Goal: Navigation & Orientation: Find specific page/section

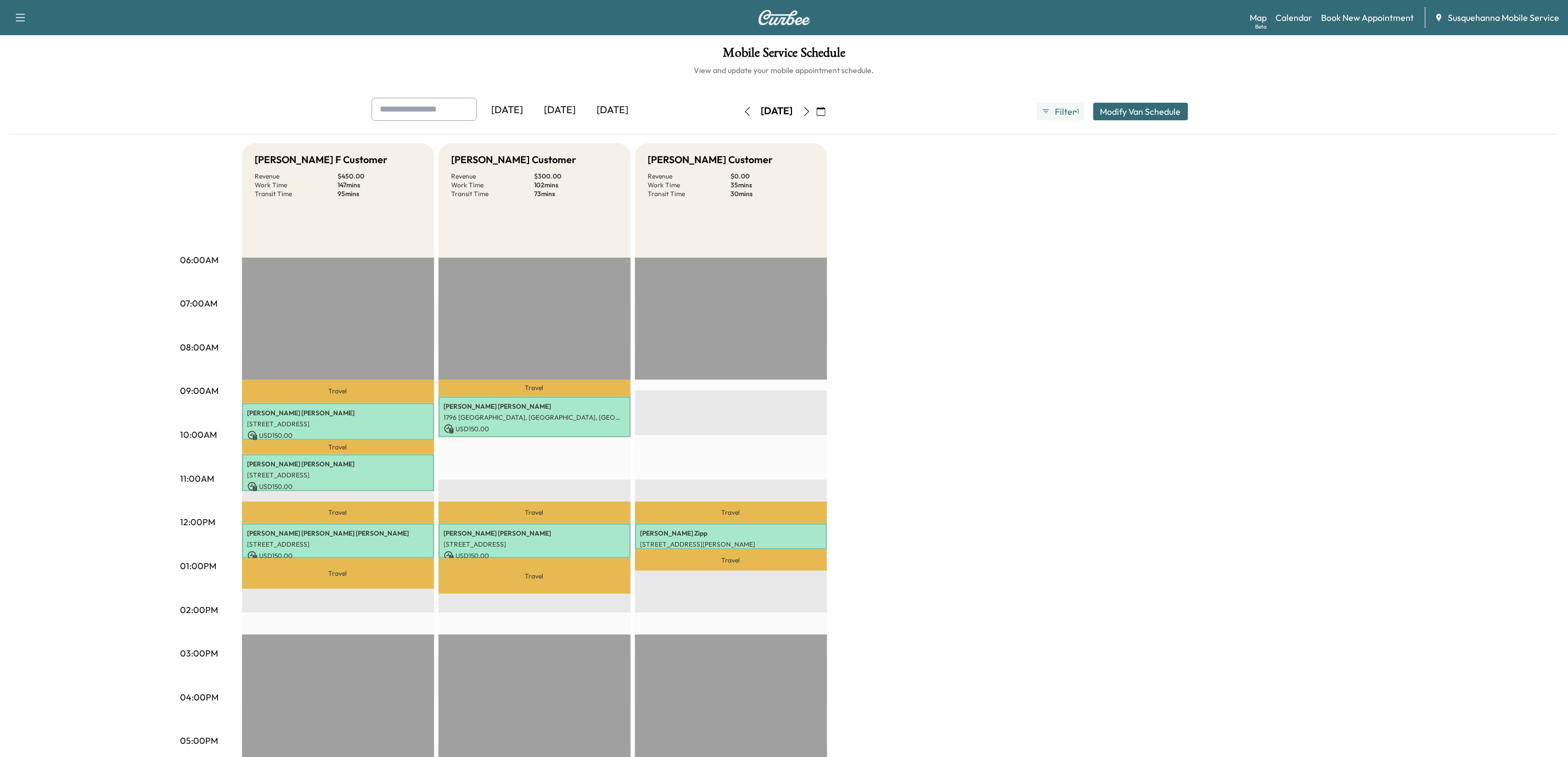
click at [743, 113] on icon "button" at bounding box center [747, 111] width 9 height 9
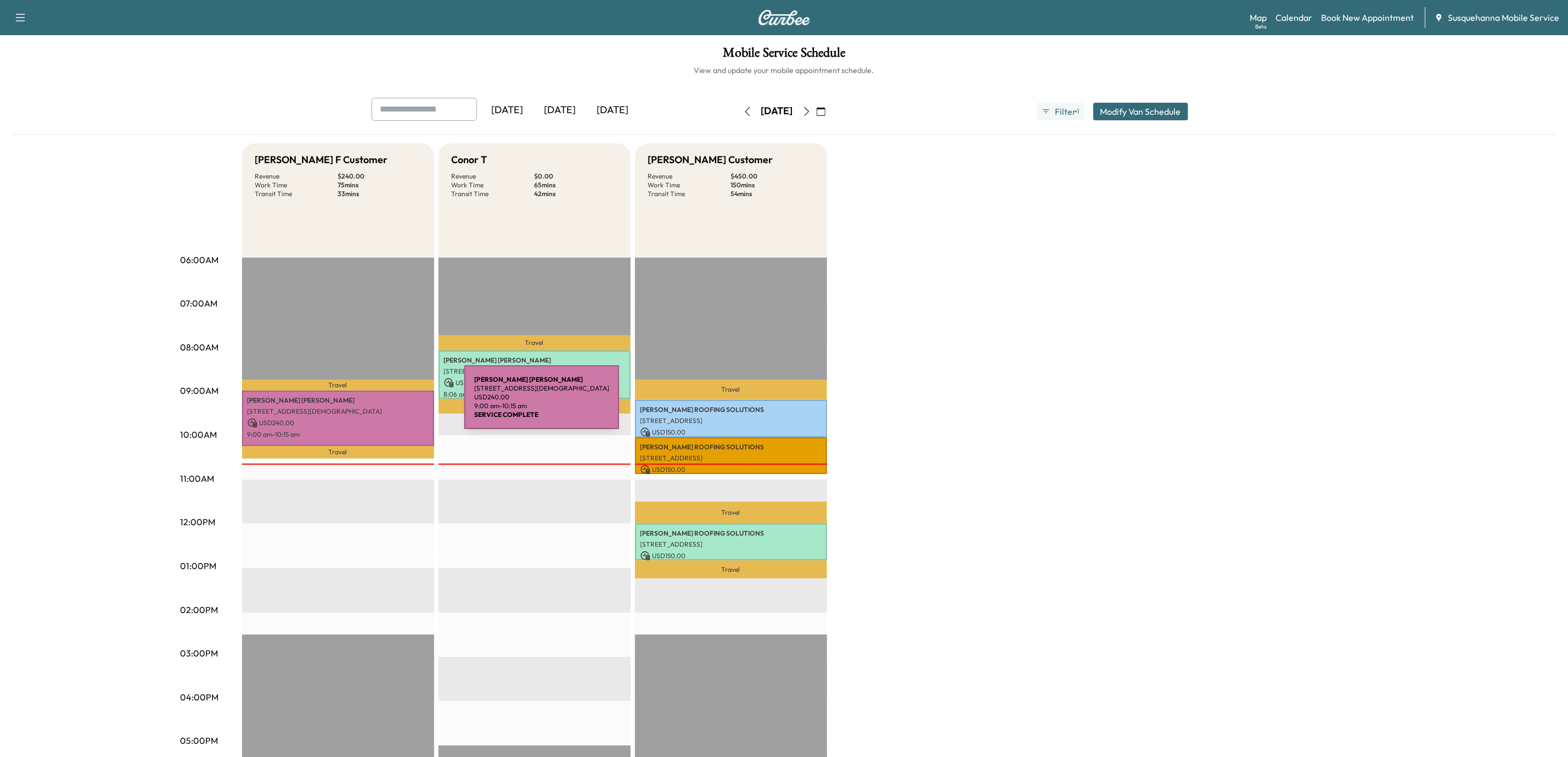
click at [382, 404] on div "[PERSON_NAME] [STREET_ADDRESS][DEMOGRAPHIC_DATA] USD 240.00 9:00 am - 10:15 am" at bounding box center [338, 419] width 192 height 55
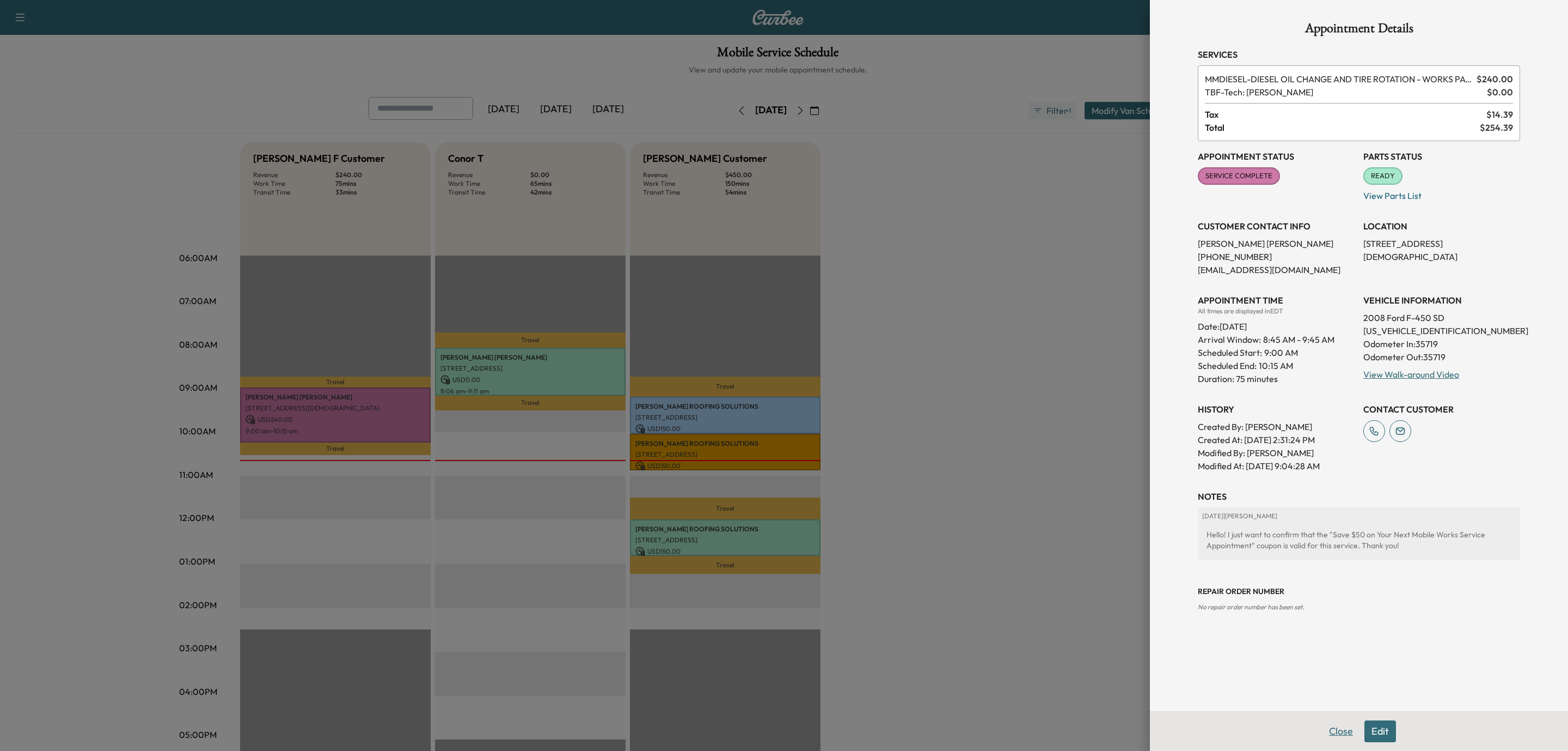
click at [1351, 731] on button "Close" at bounding box center [1340, 731] width 38 height 22
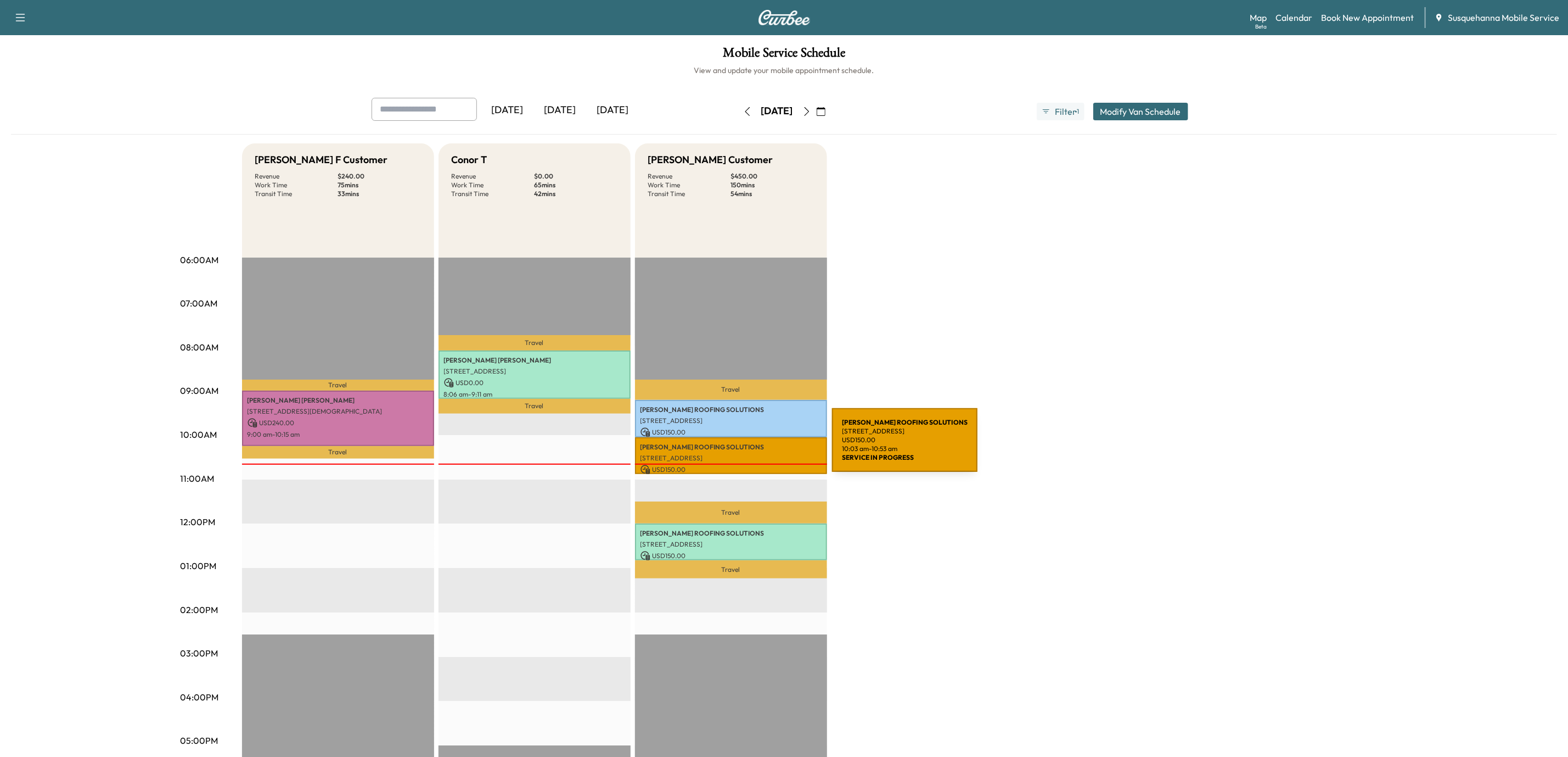
click at [750, 446] on p "[PERSON_NAME] ROOFING SOLUTIONS" at bounding box center [731, 446] width 181 height 9
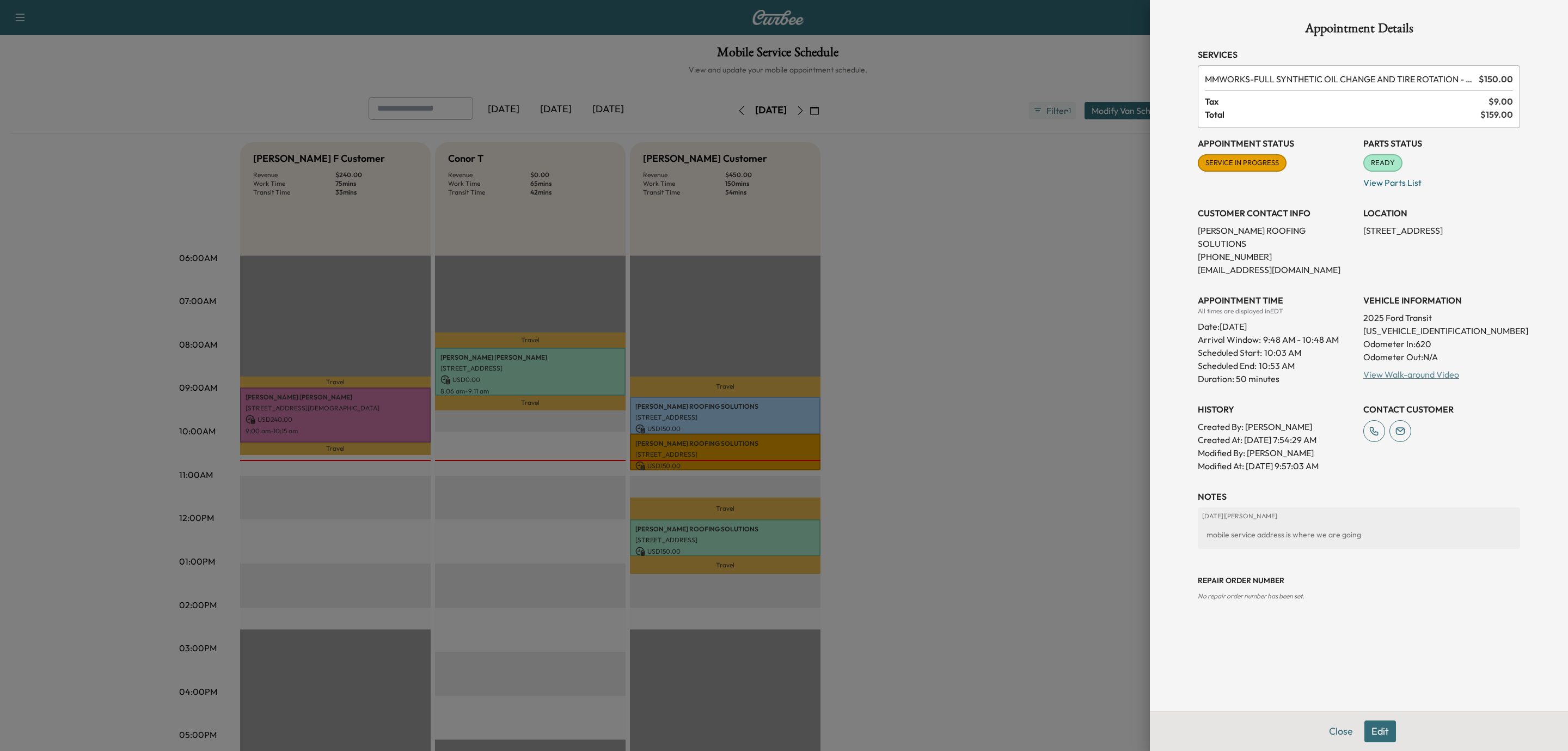
click at [1410, 369] on link "View Walk-around Video" at bounding box center [1412, 374] width 96 height 11
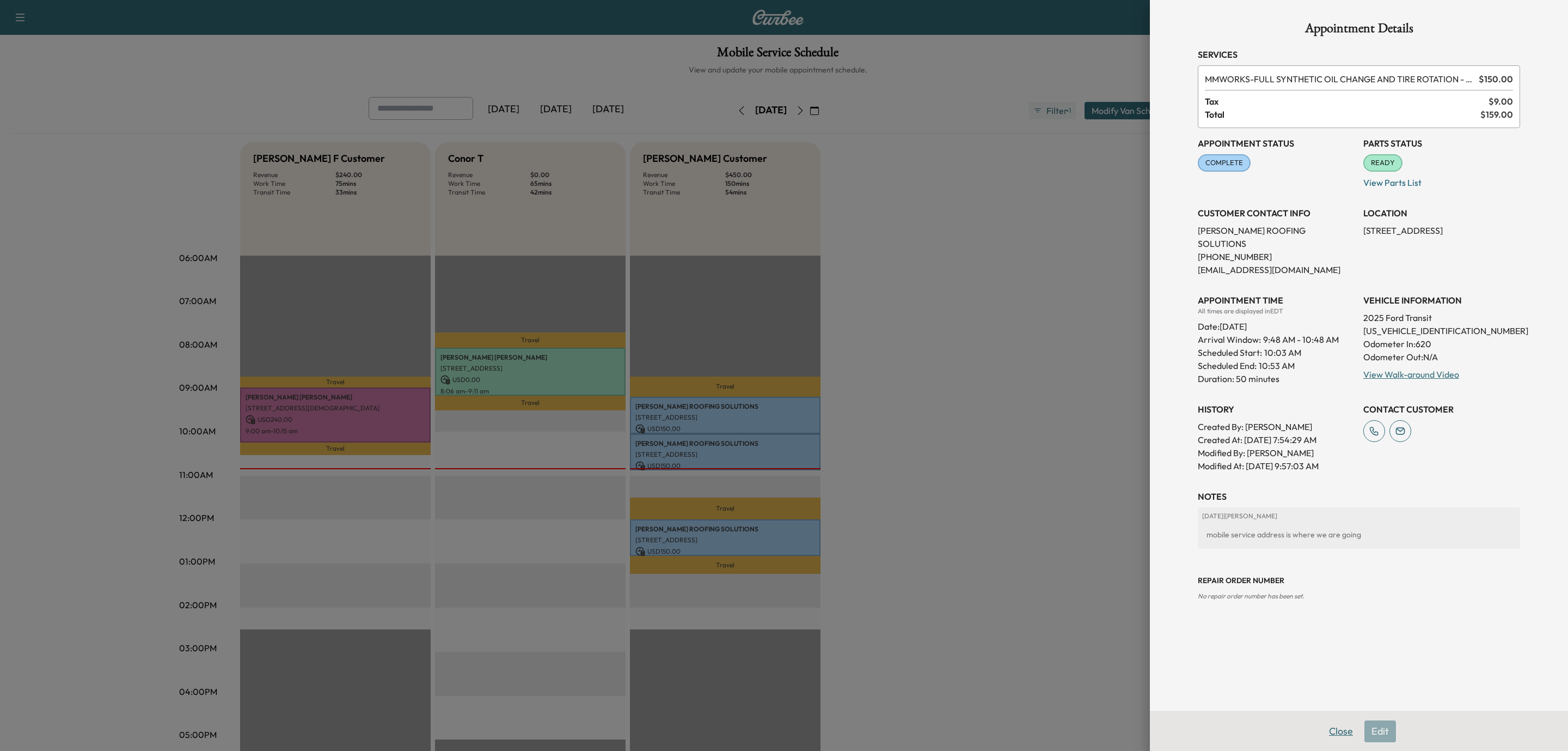
click at [1340, 731] on button "Close" at bounding box center [1340, 731] width 38 height 22
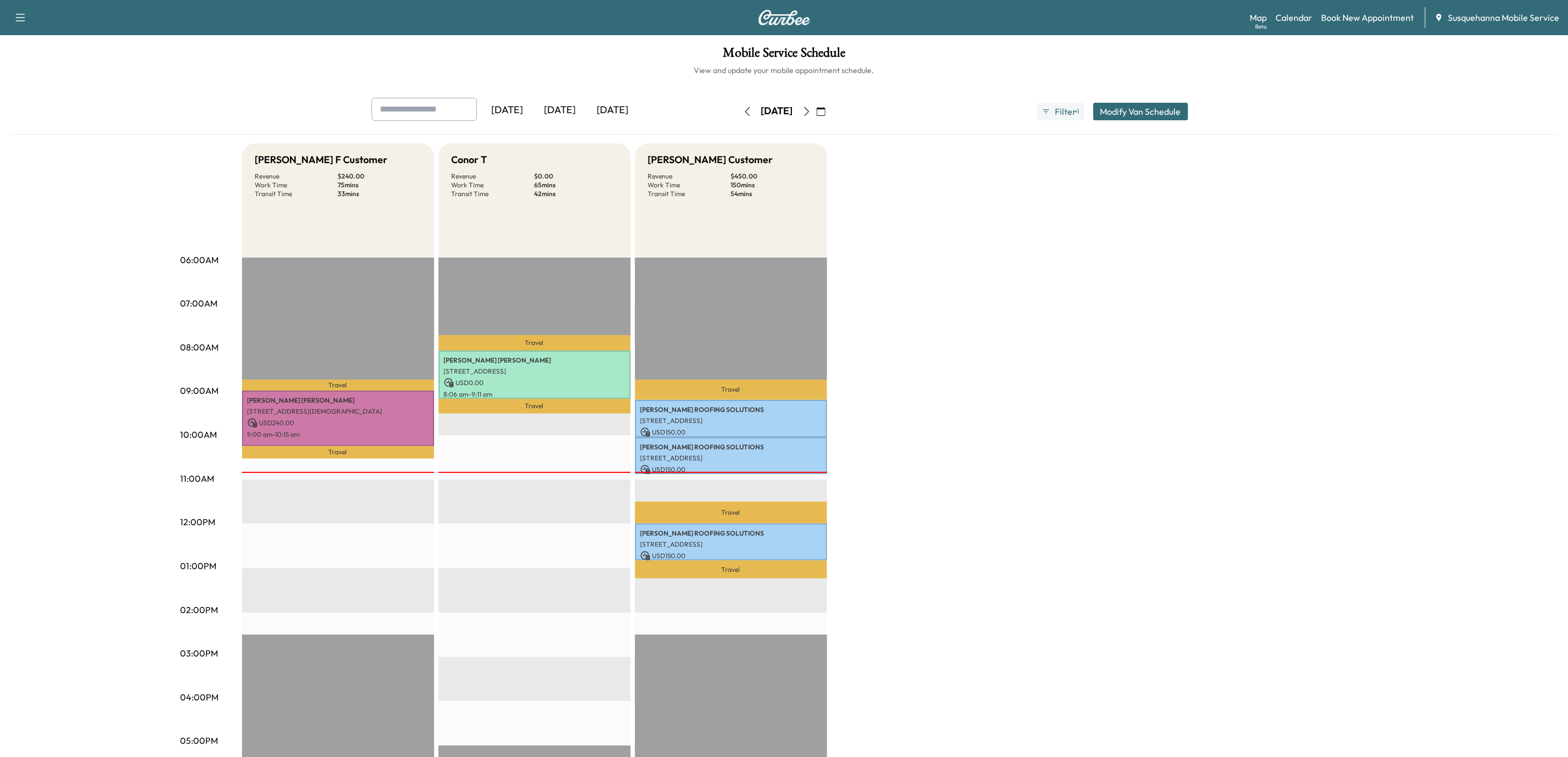
click at [811, 113] on icon "button" at bounding box center [806, 111] width 9 height 9
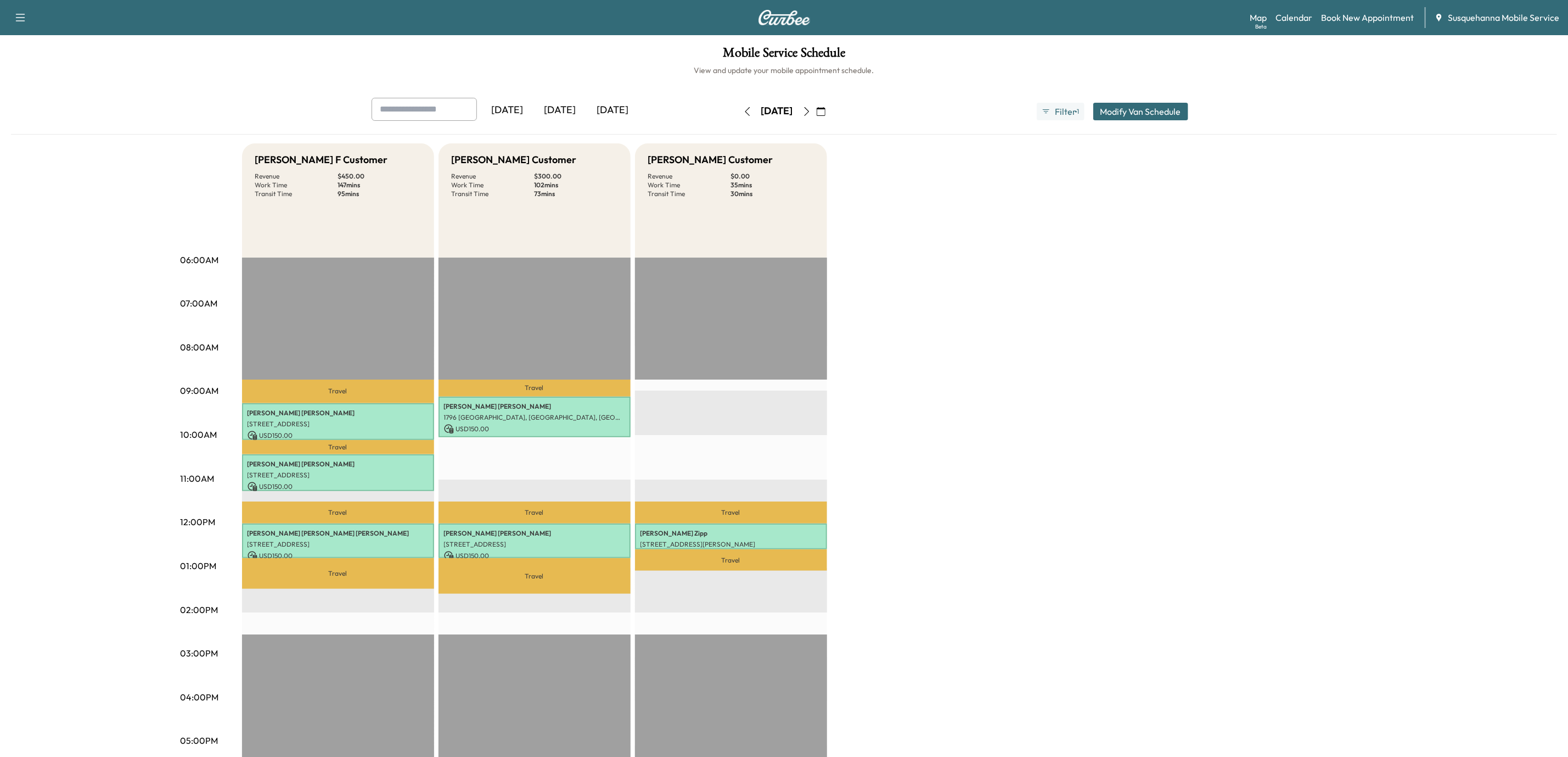
click at [743, 113] on icon "button" at bounding box center [747, 111] width 9 height 9
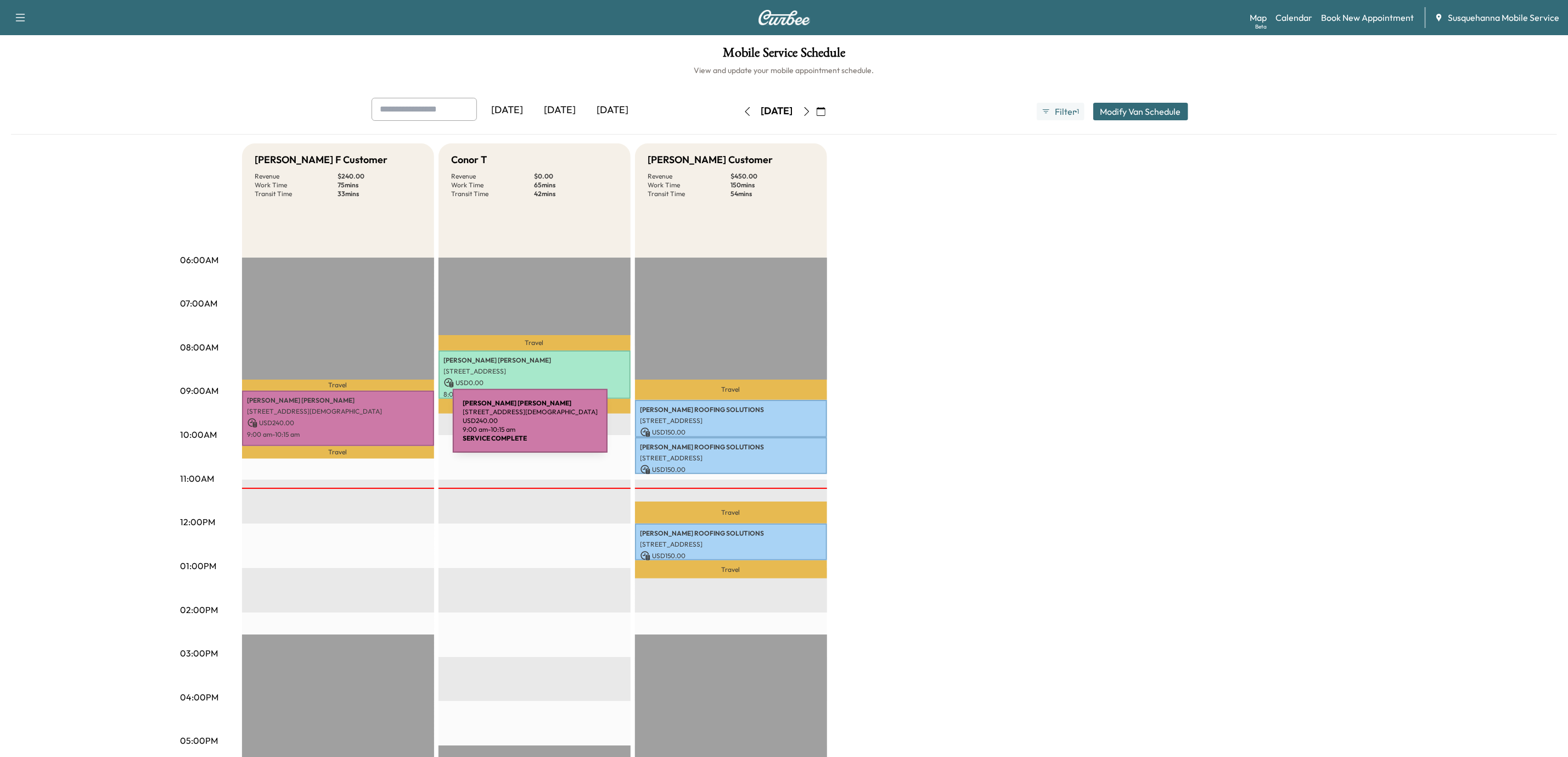
click at [371, 429] on p "9:00 am - 10:15 am" at bounding box center [337, 433] width 181 height 9
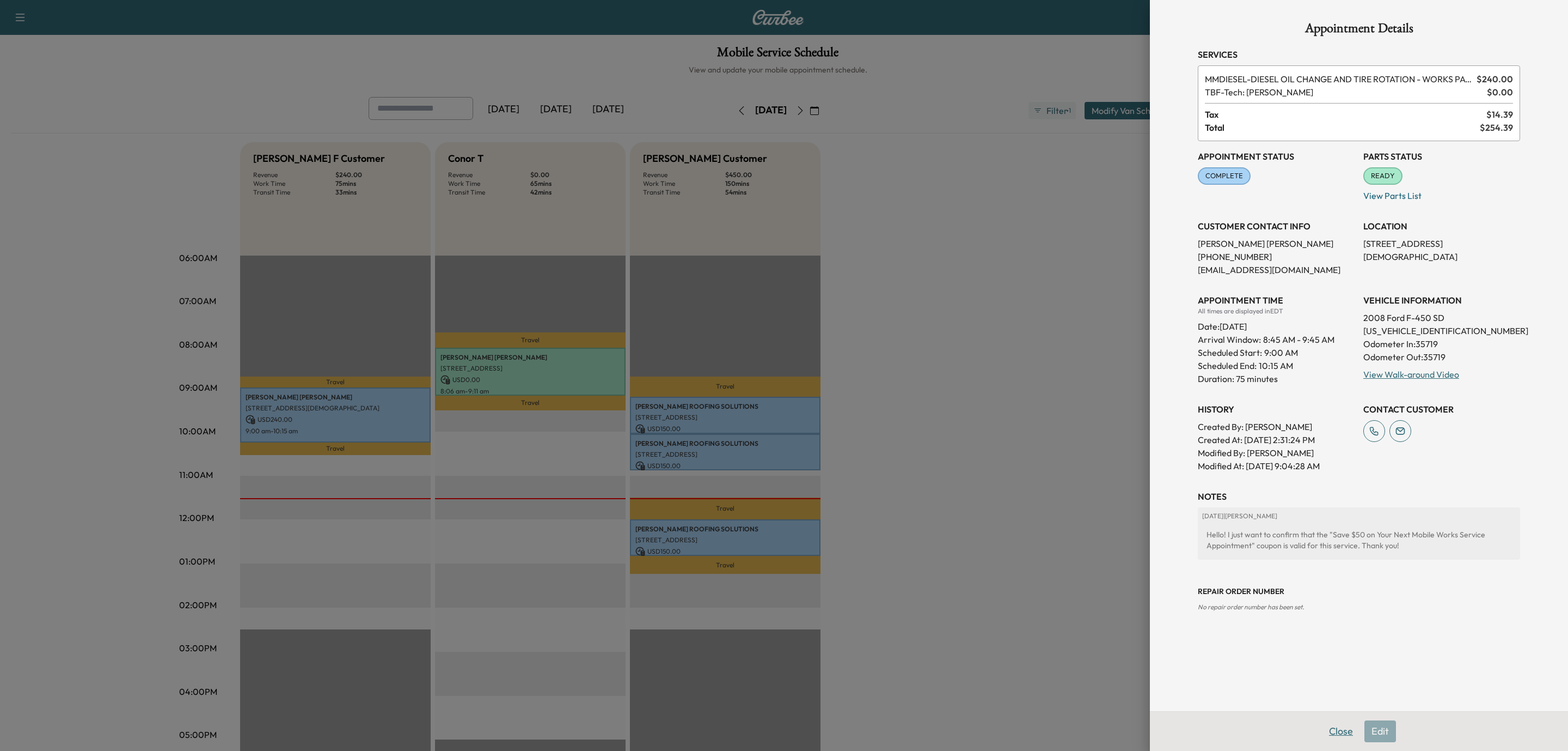
click at [1337, 732] on button "Close" at bounding box center [1340, 731] width 38 height 22
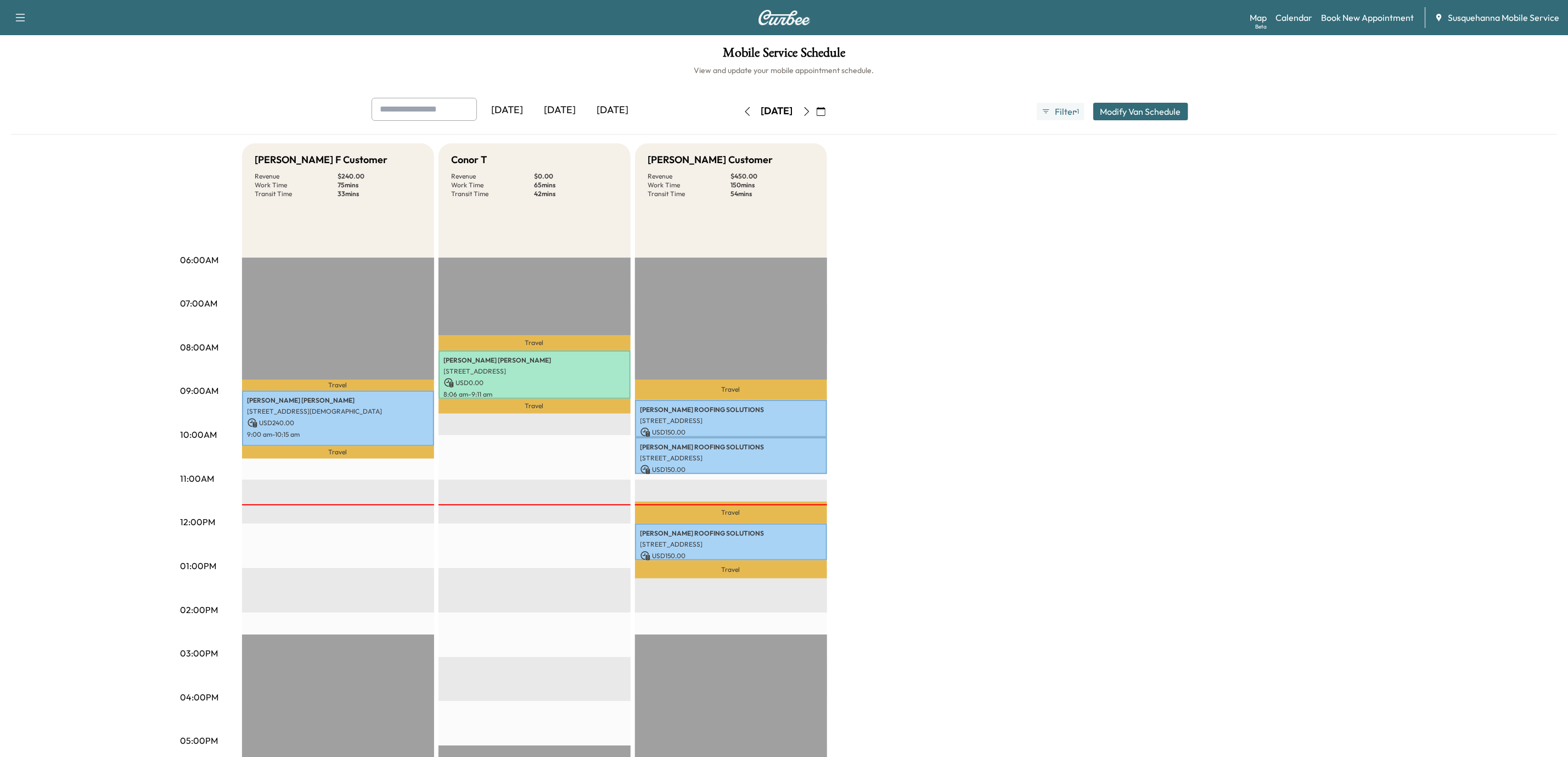
click at [811, 113] on icon "button" at bounding box center [806, 111] width 9 height 9
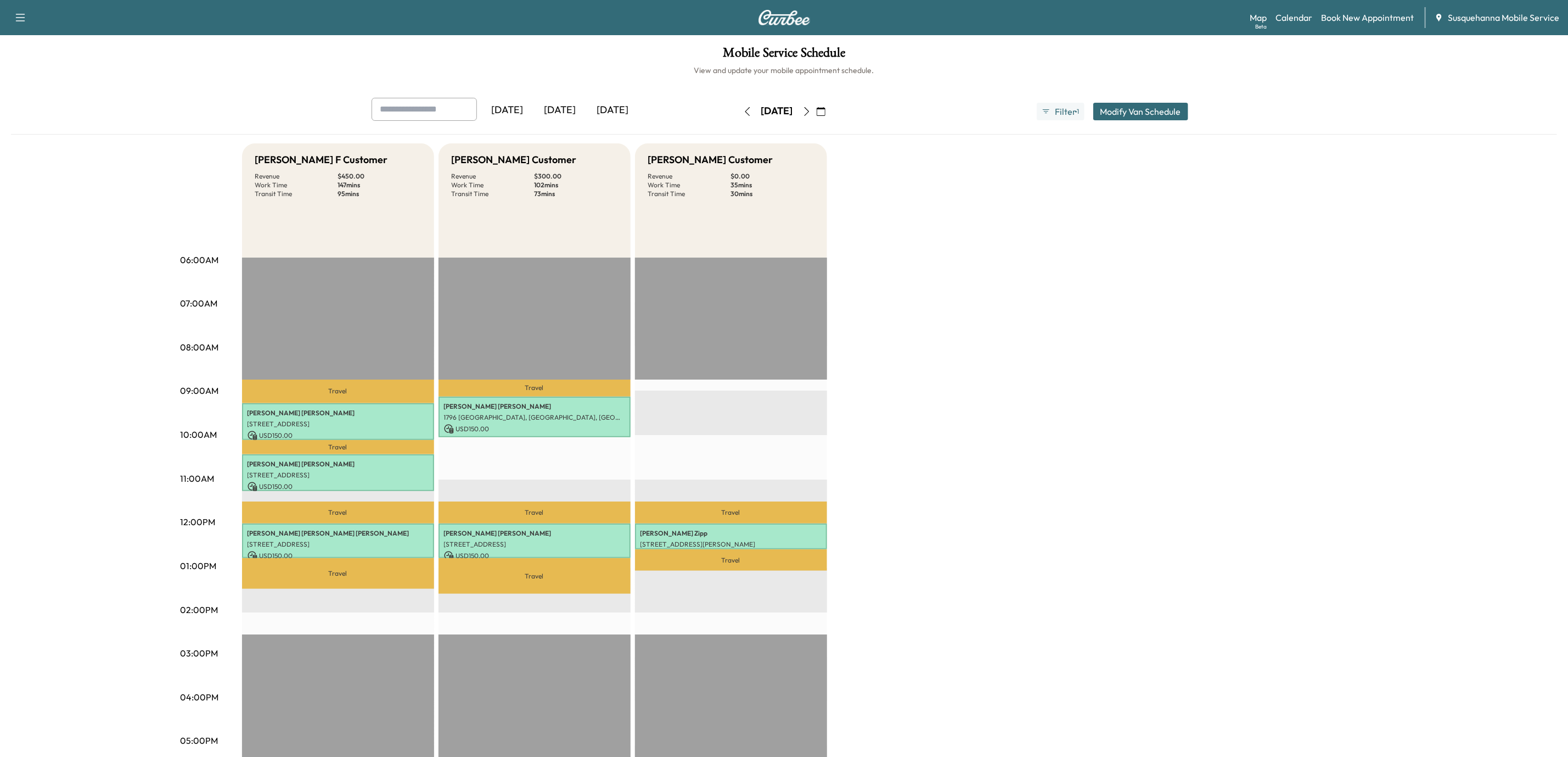
click at [811, 111] on icon "button" at bounding box center [806, 111] width 9 height 9
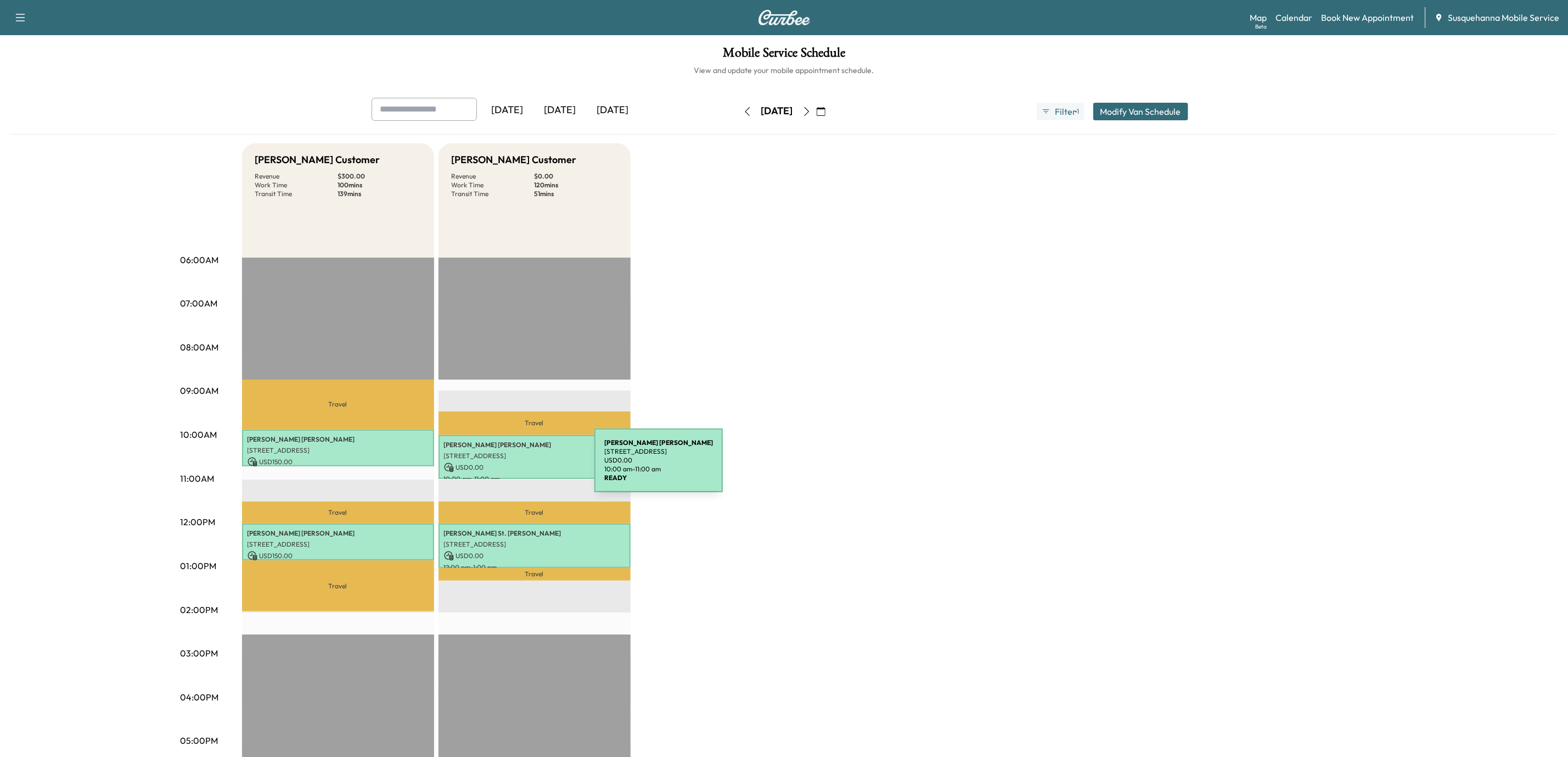
click at [512, 467] on p "USD 0.00" at bounding box center [534, 467] width 181 height 10
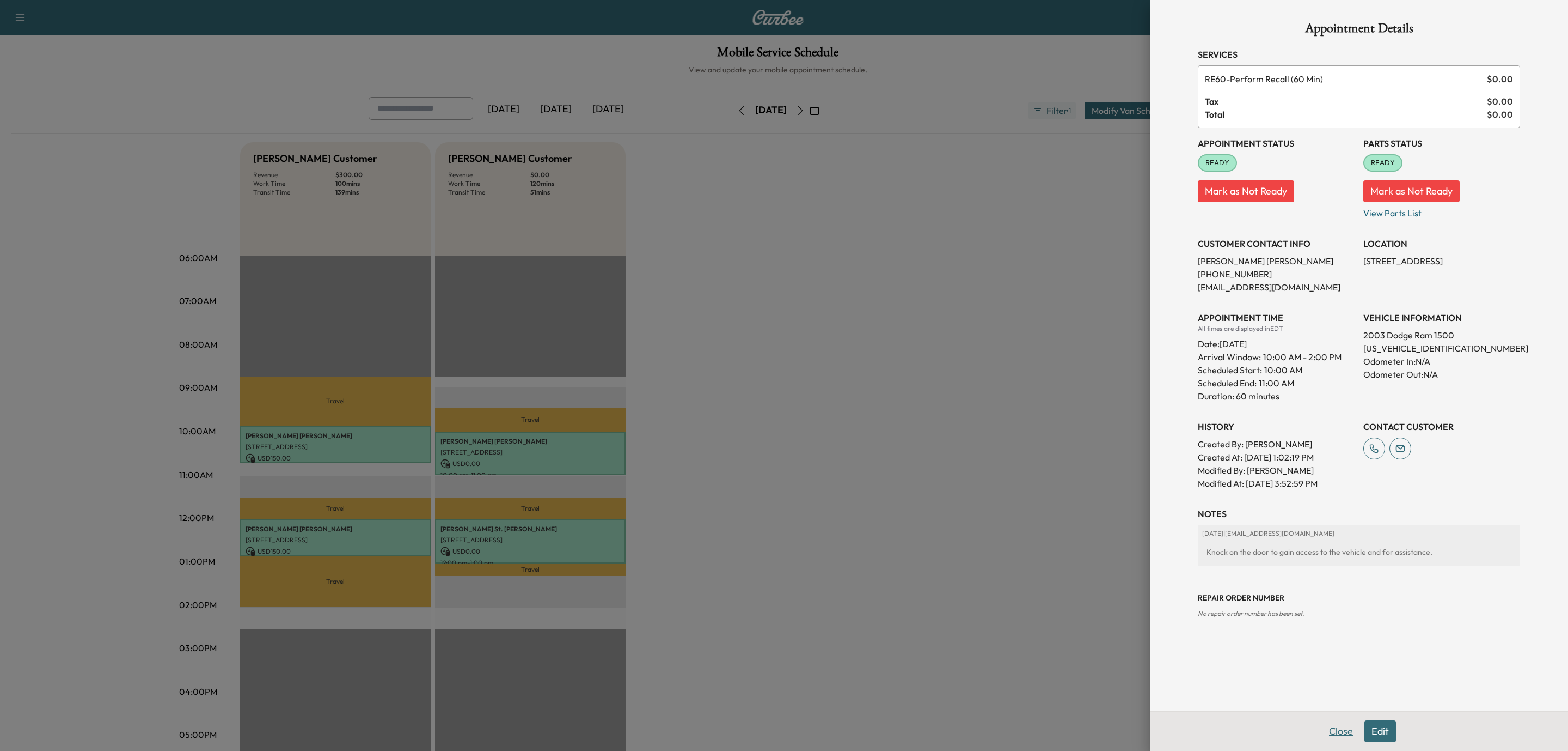
click at [1333, 732] on button "Close" at bounding box center [1340, 731] width 38 height 22
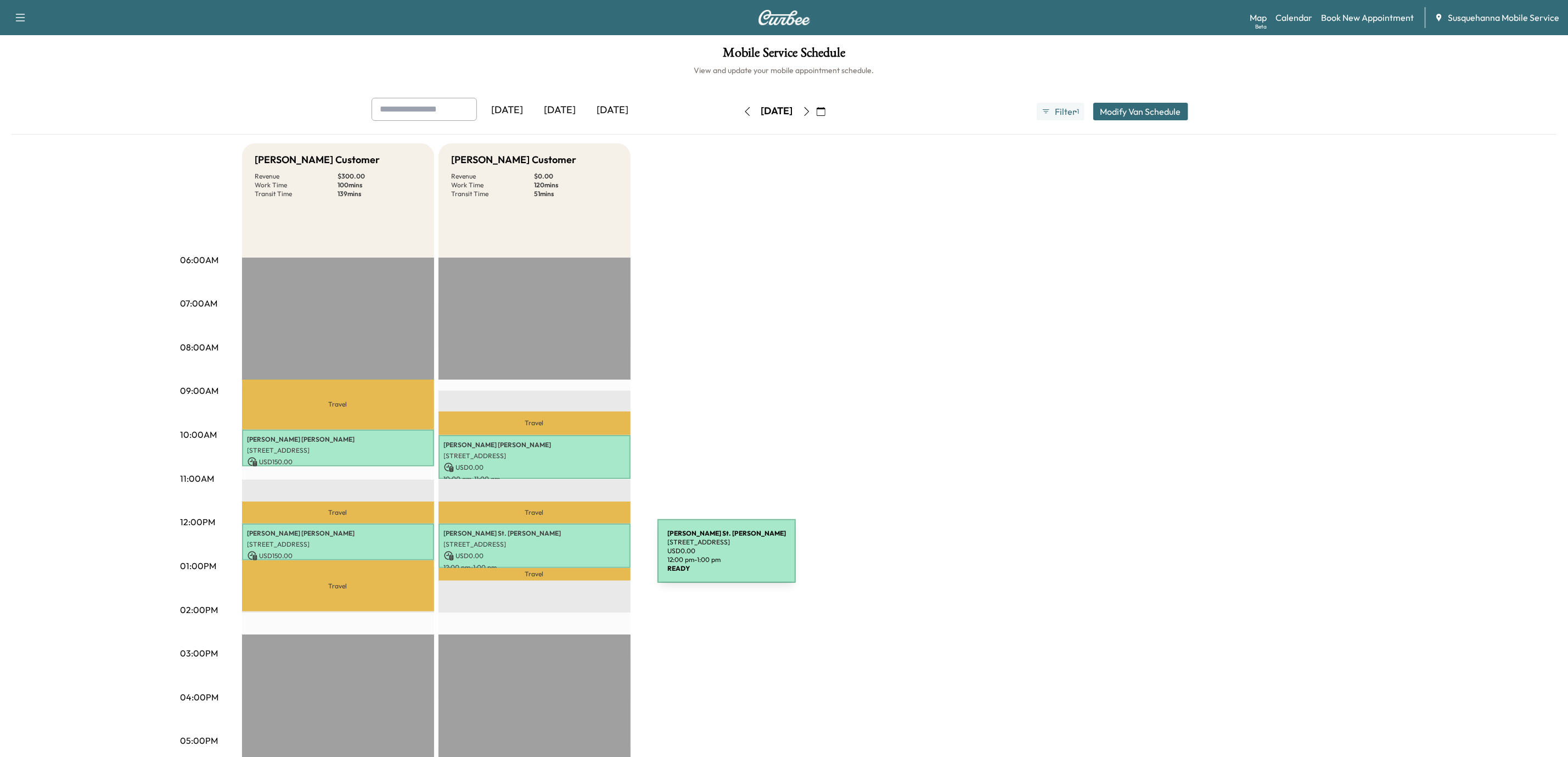
click at [576, 557] on div "[PERSON_NAME]. [PERSON_NAME] [STREET_ADDRESS] USD 0.00 12:00 pm - 1:00 pm" at bounding box center [534, 545] width 192 height 45
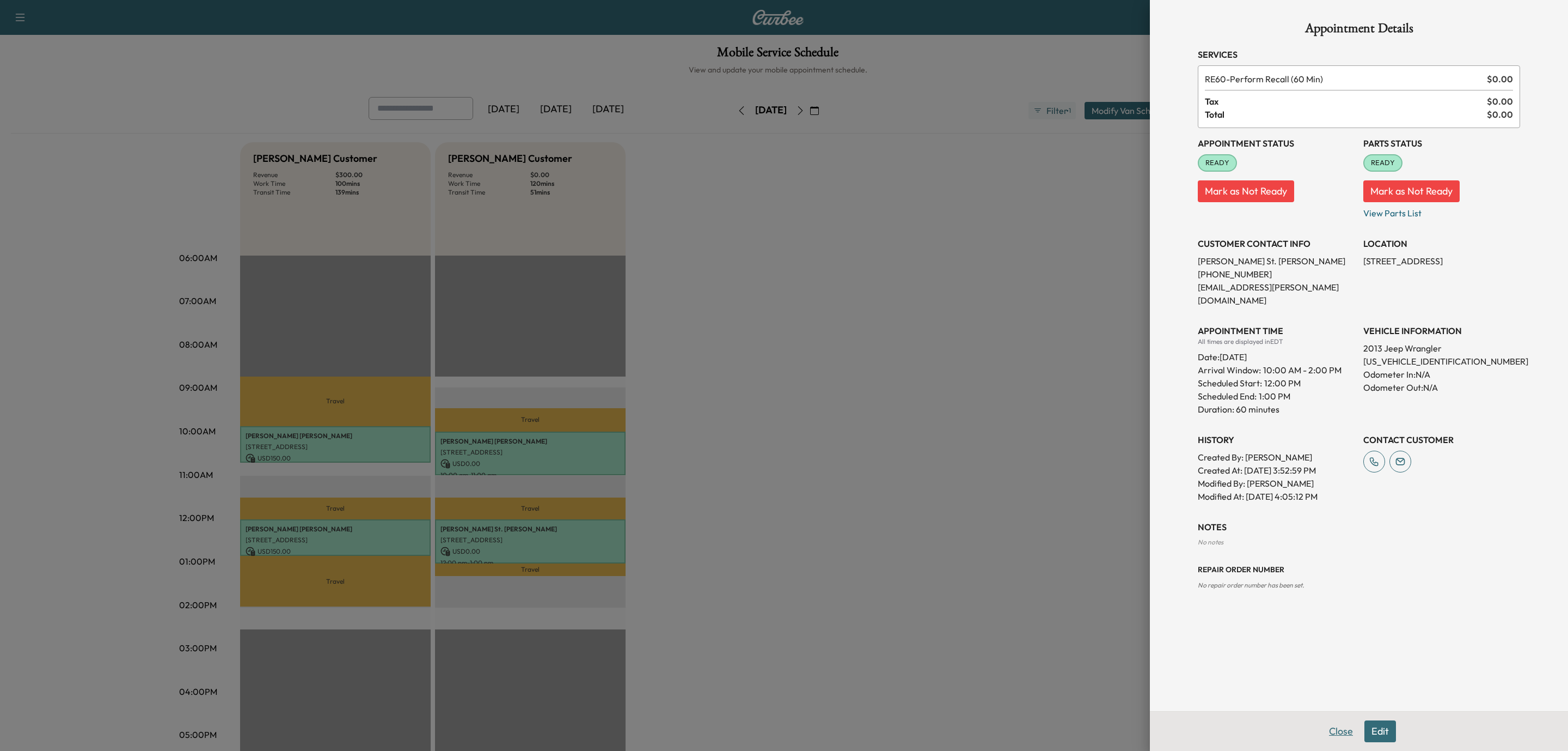
click at [1336, 734] on button "Close" at bounding box center [1340, 731] width 38 height 22
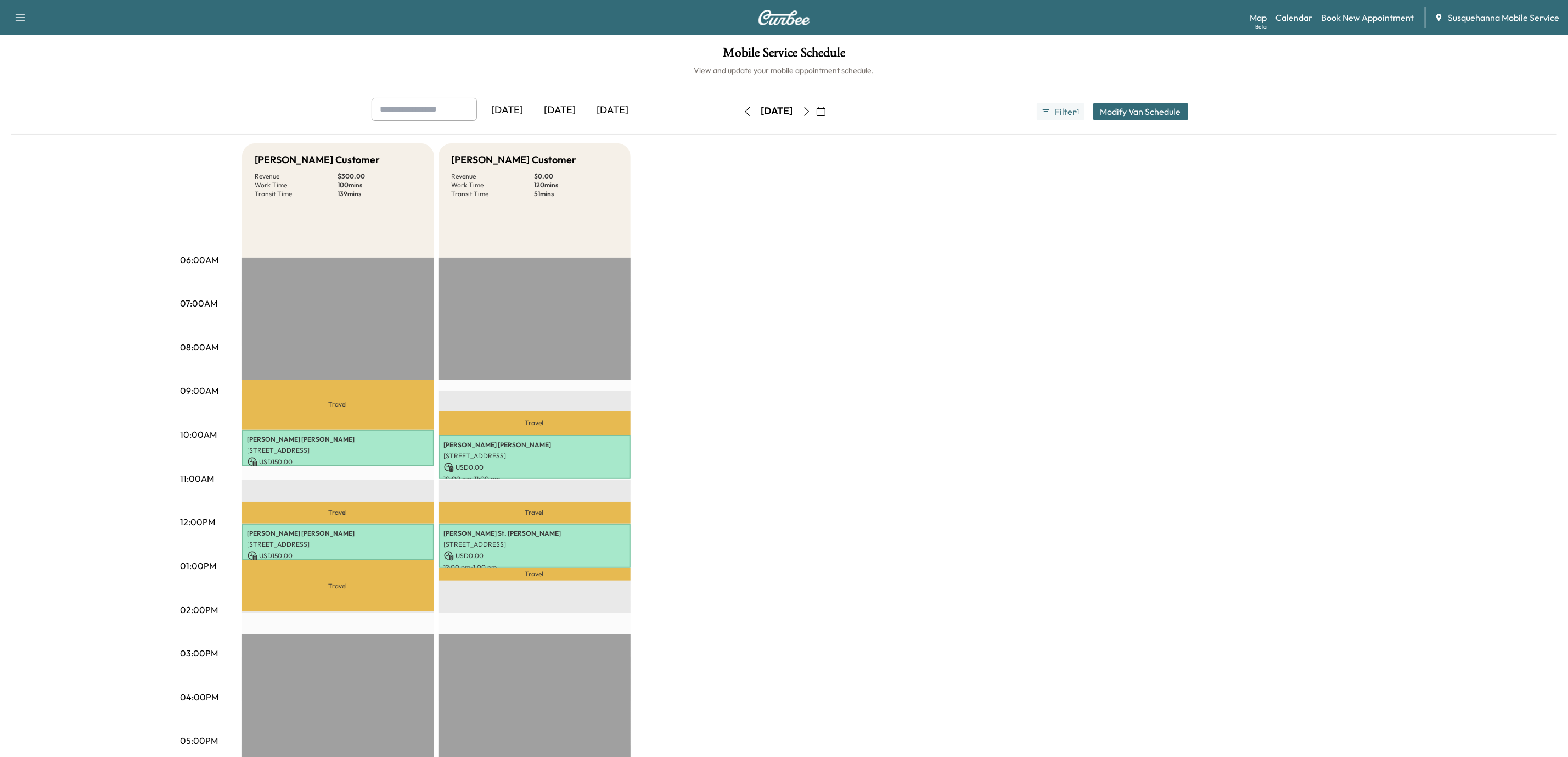
click at [809, 114] on icon "button" at bounding box center [806, 111] width 5 height 9
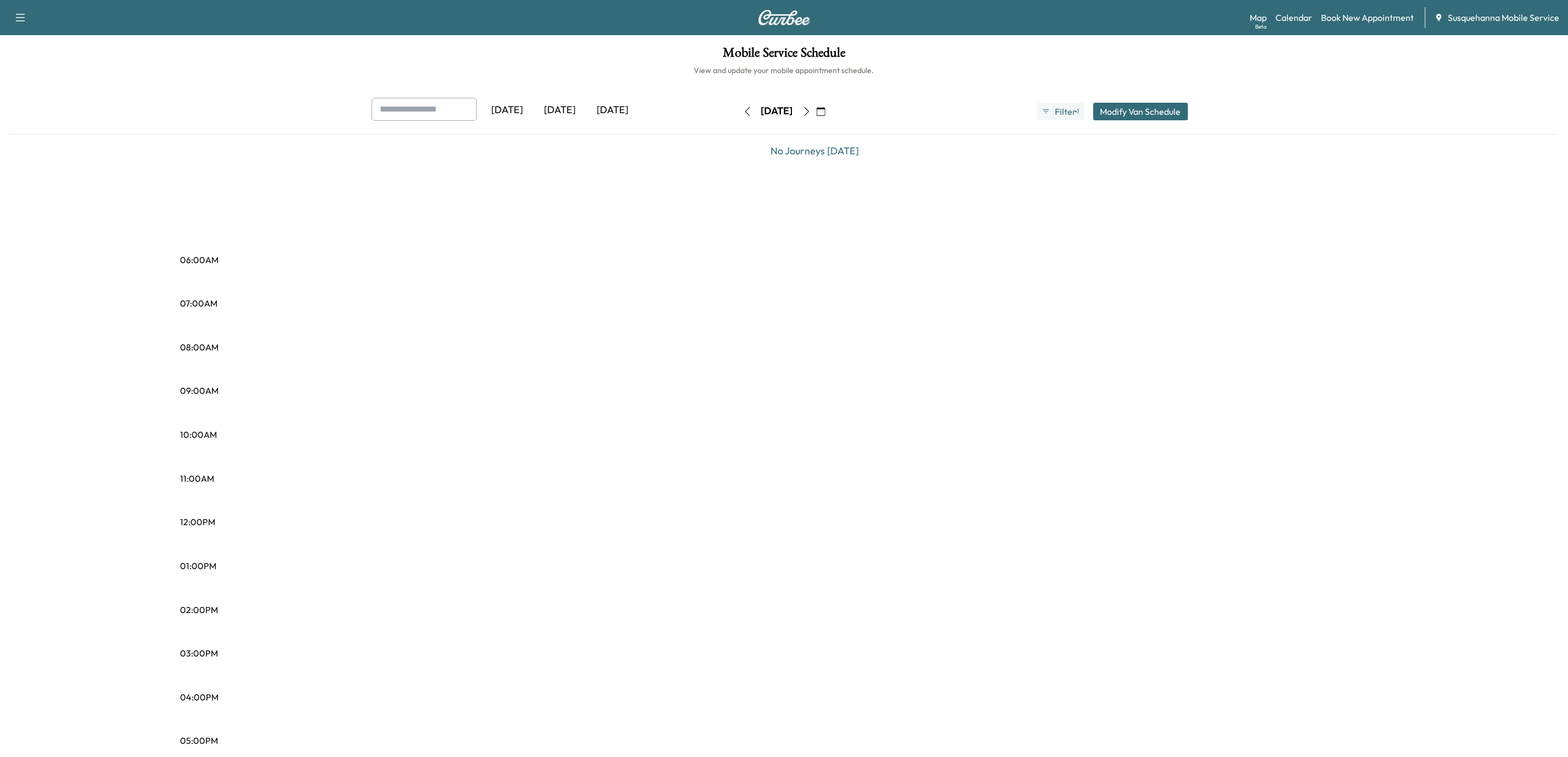
click at [811, 116] on icon "button" at bounding box center [806, 111] width 9 height 9
click at [817, 116] on icon "button" at bounding box center [812, 111] width 9 height 9
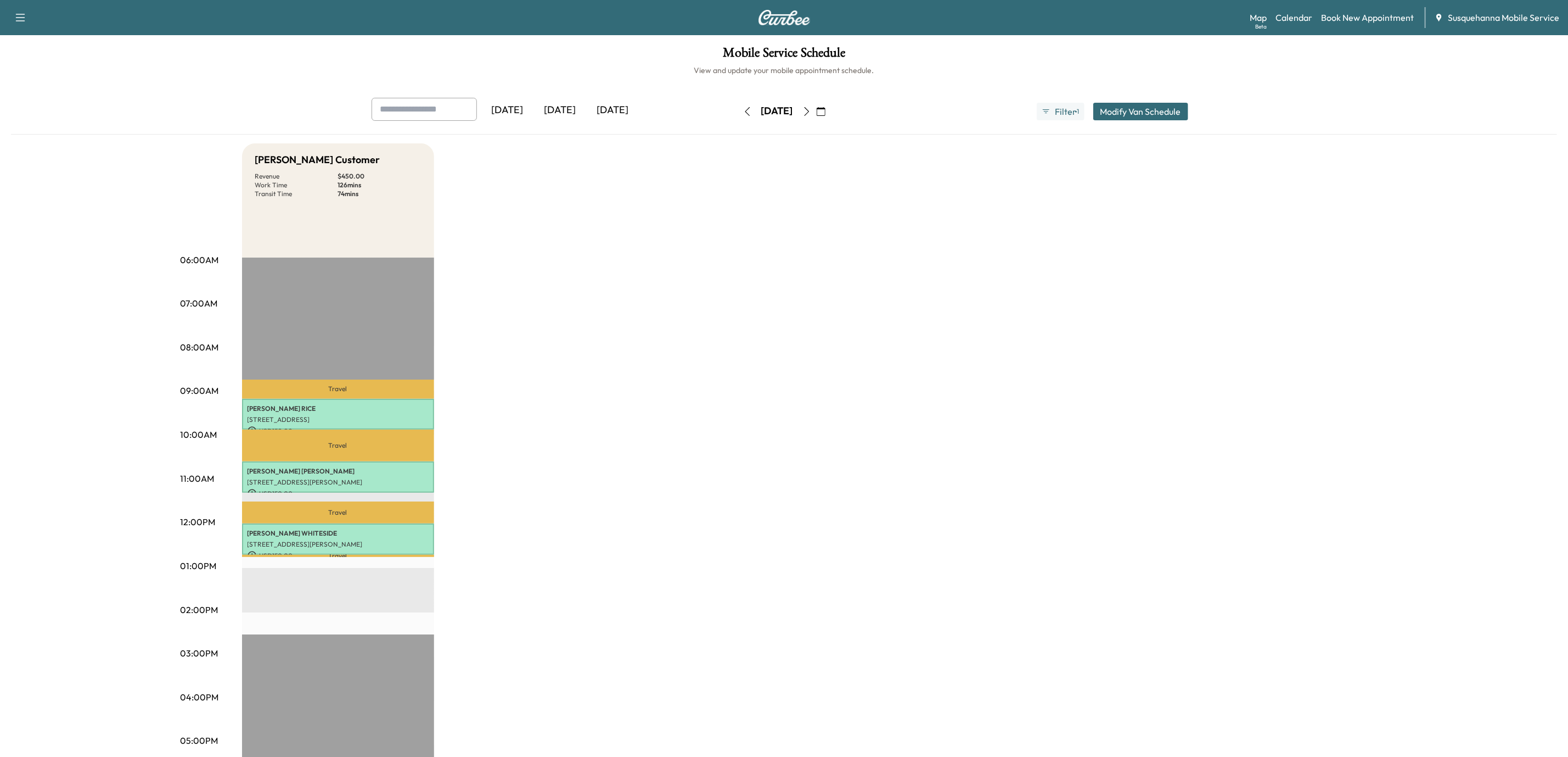
click at [811, 114] on icon "button" at bounding box center [806, 111] width 9 height 9
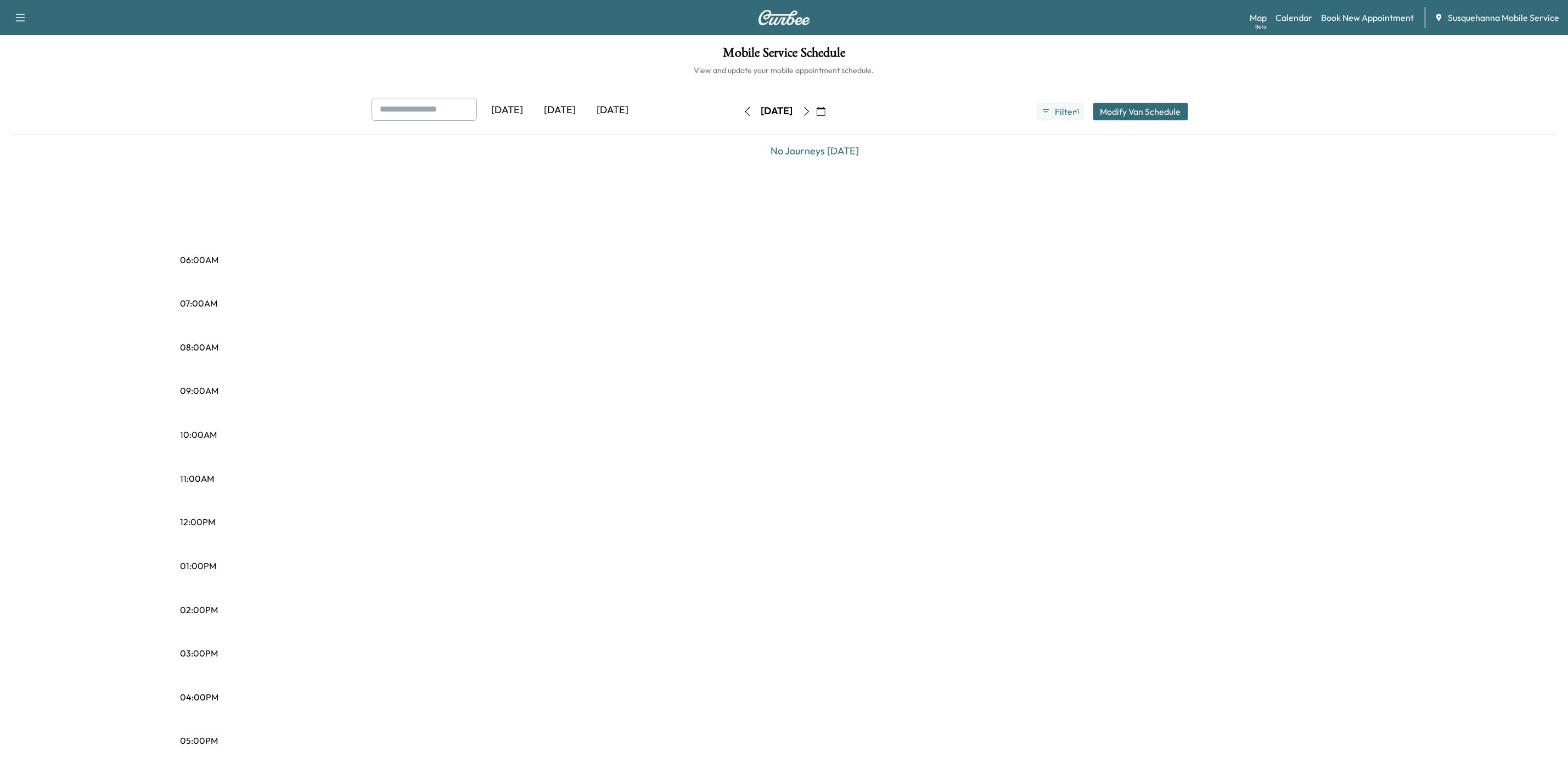
click at [811, 116] on icon "button" at bounding box center [806, 111] width 9 height 9
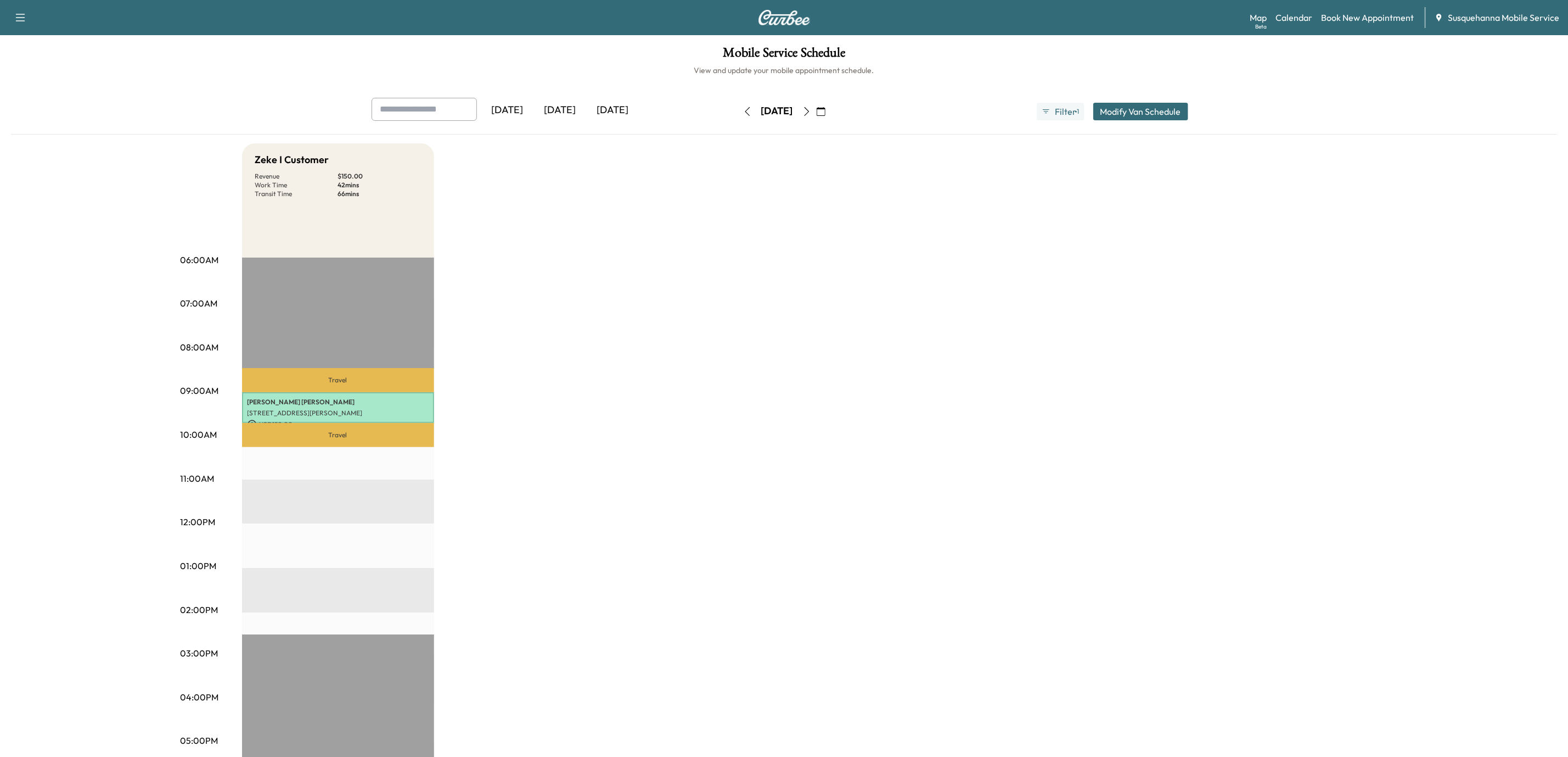
click at [811, 114] on icon "button" at bounding box center [806, 111] width 9 height 9
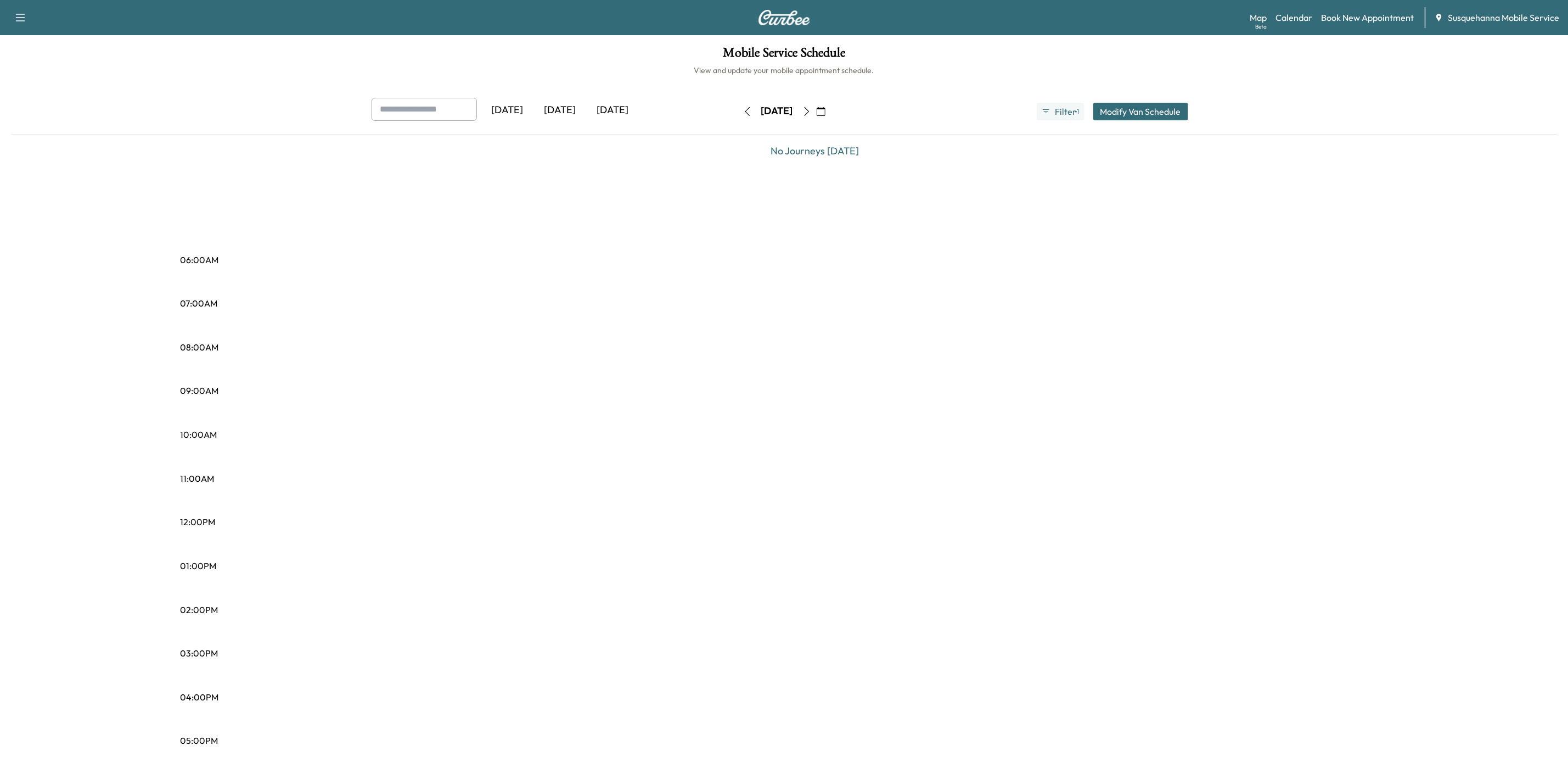
click at [811, 114] on icon "button" at bounding box center [806, 111] width 9 height 9
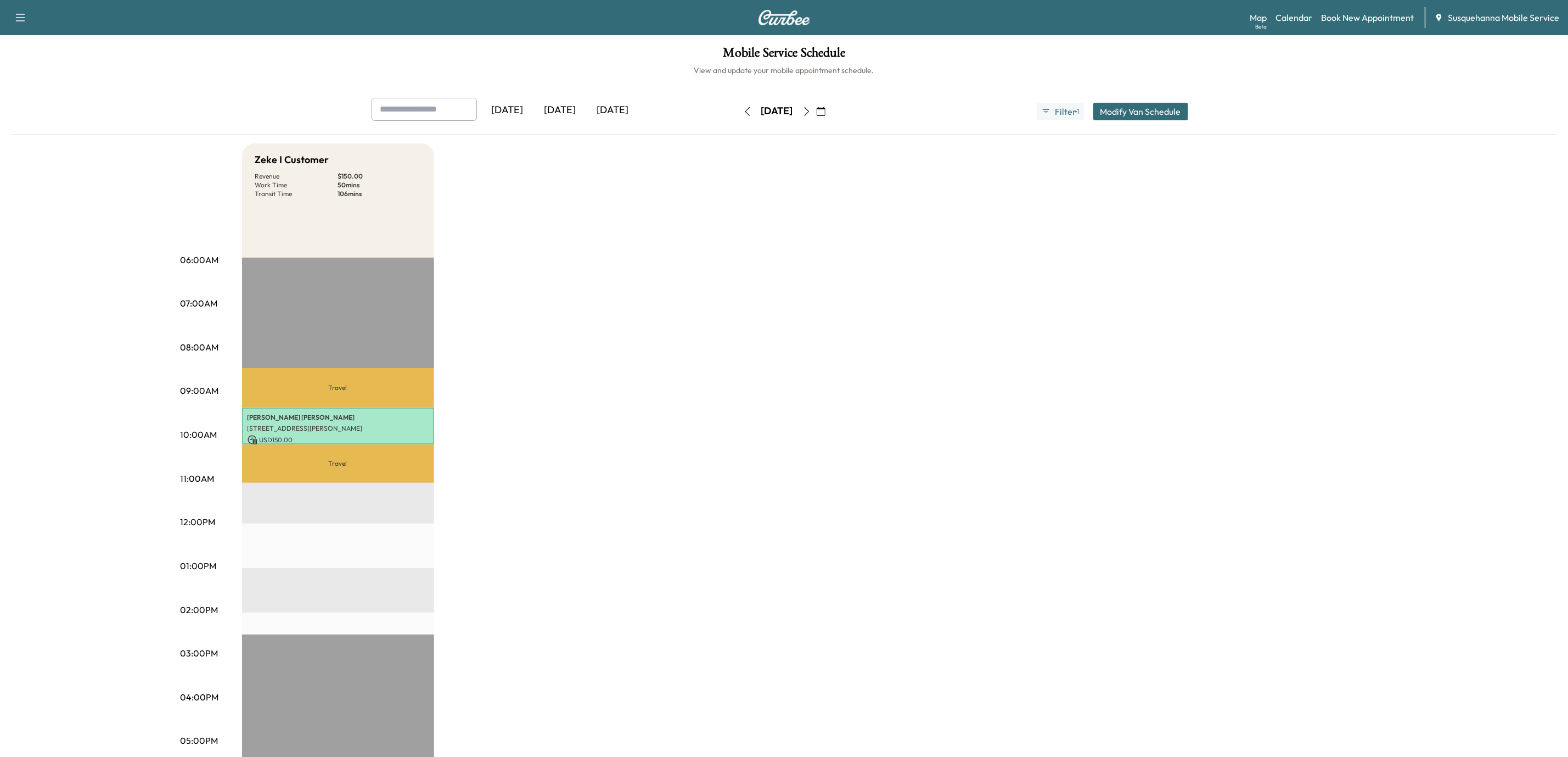
click at [826, 114] on icon "button" at bounding box center [821, 111] width 9 height 9
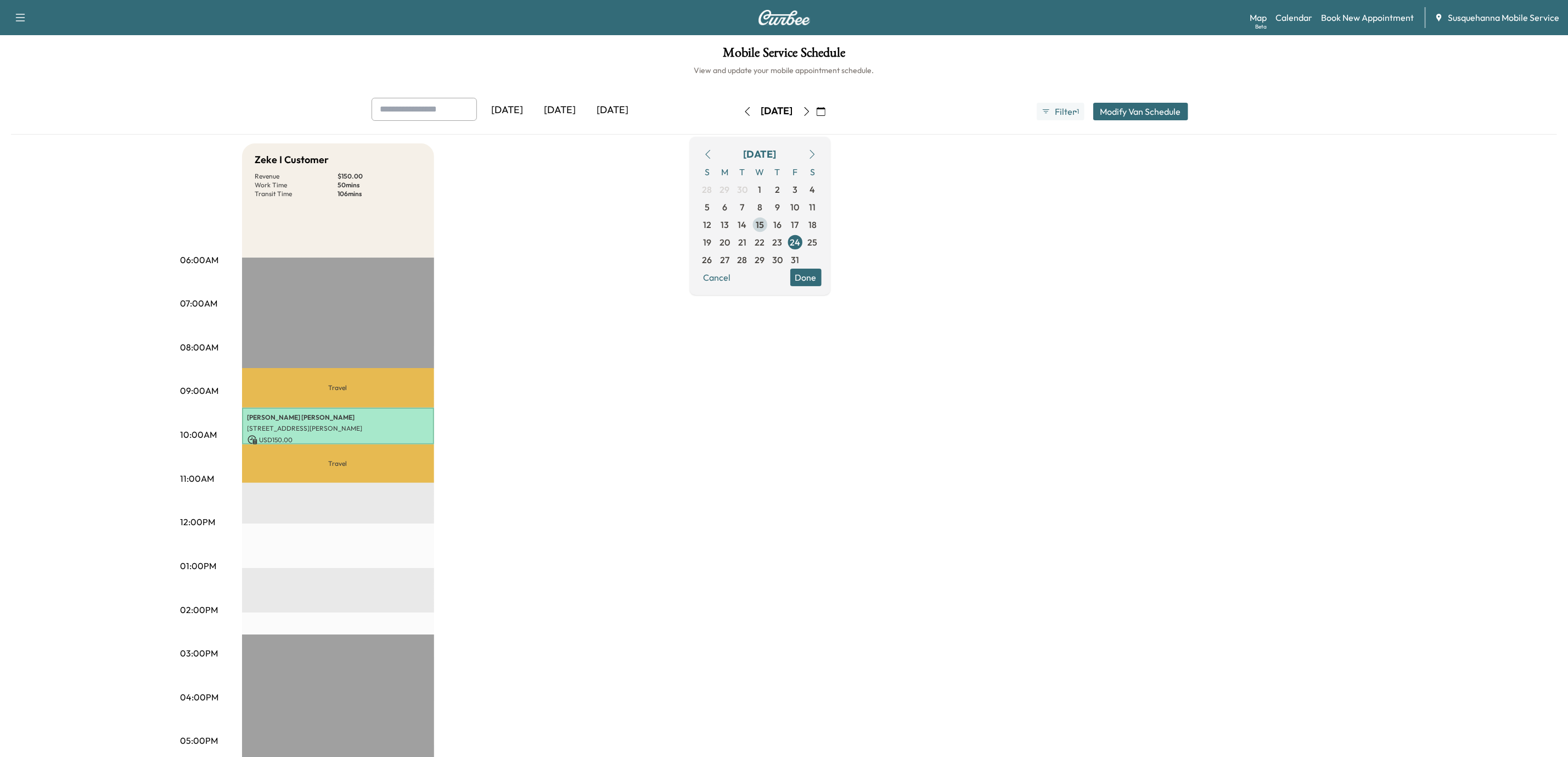
click at [764, 225] on span "15" at bounding box center [760, 224] width 8 height 13
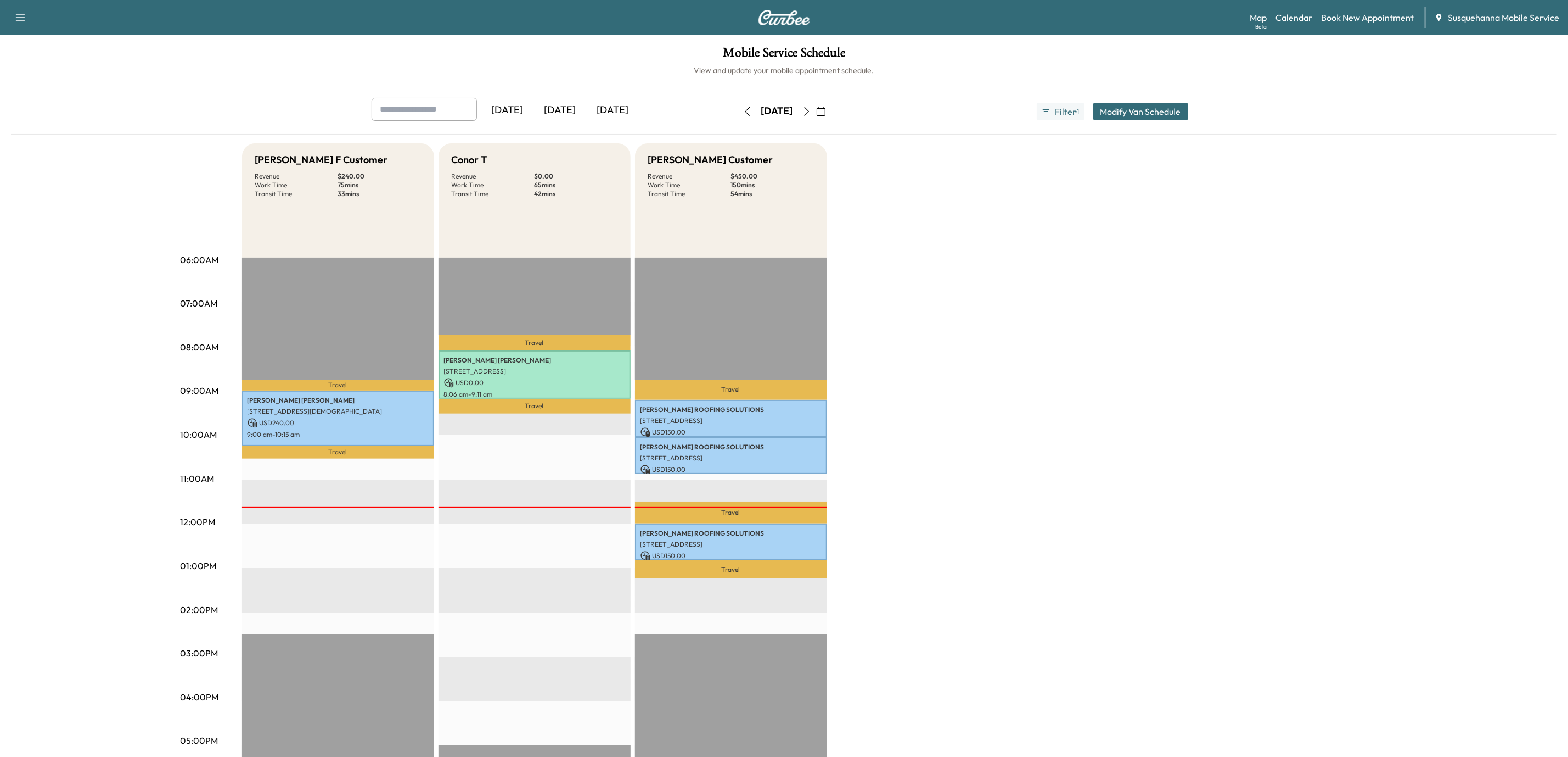
click at [811, 112] on icon "button" at bounding box center [806, 111] width 9 height 9
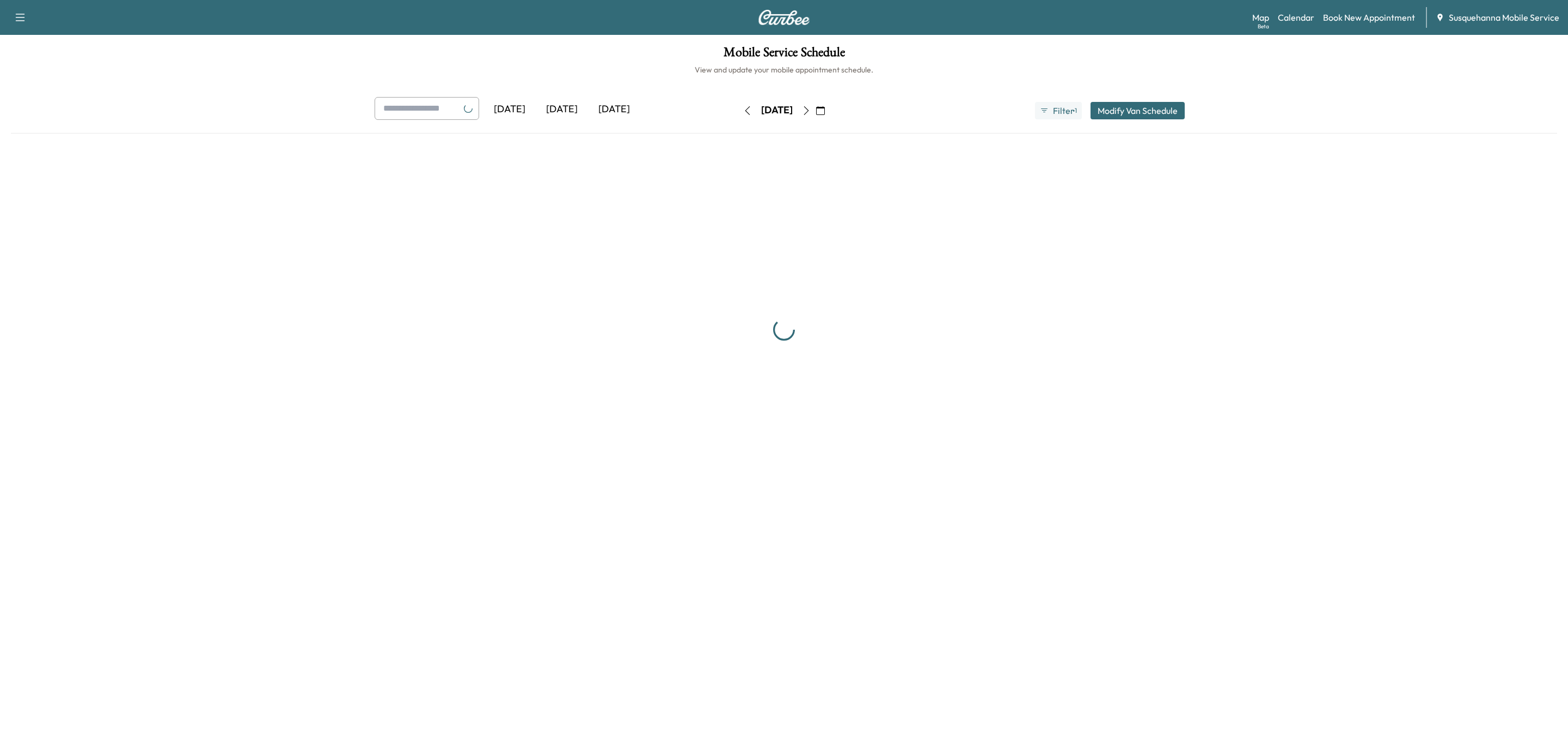
click at [810, 111] on icon "button" at bounding box center [806, 110] width 9 height 9
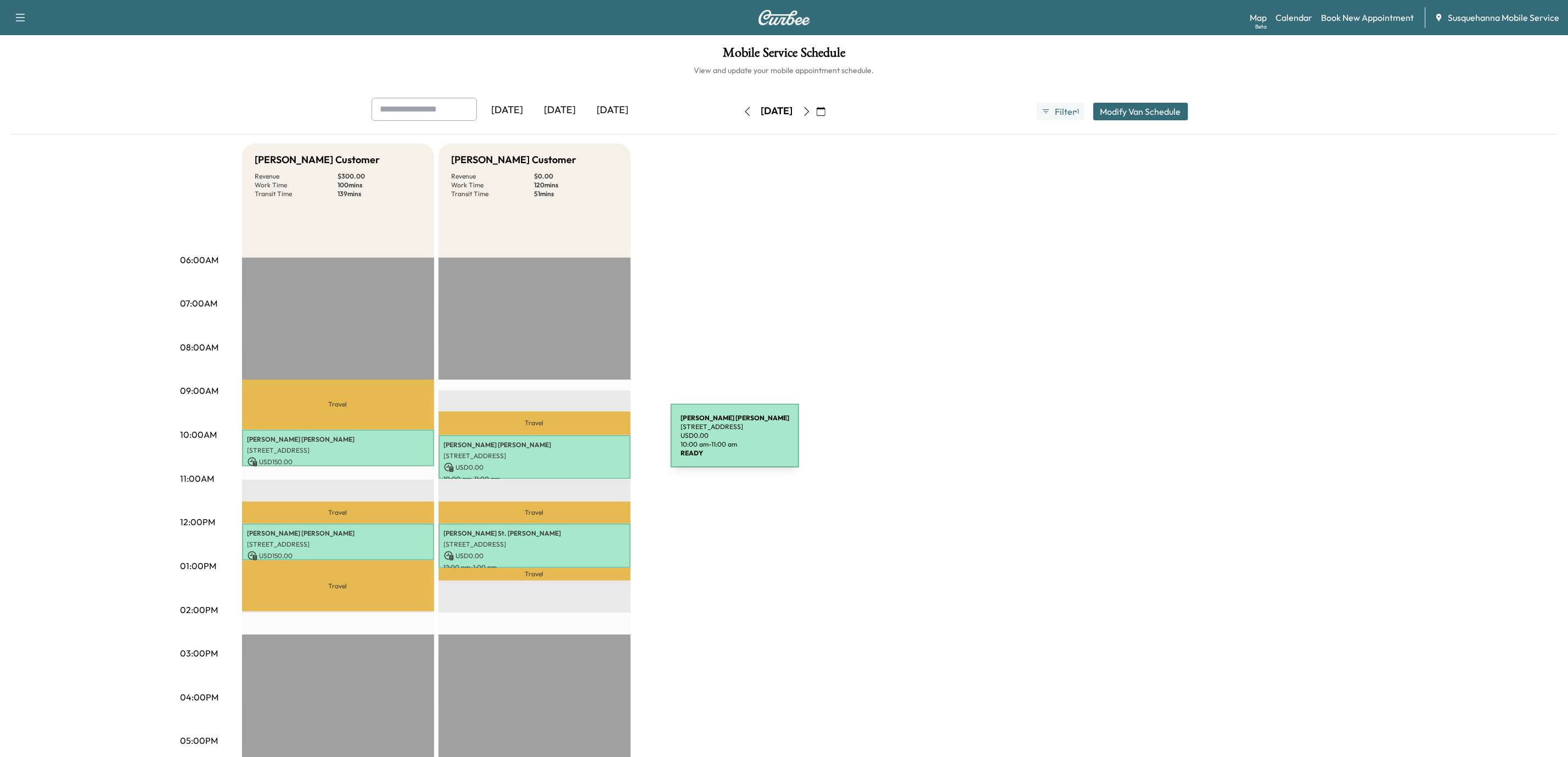
click at [581, 456] on p "[STREET_ADDRESS]" at bounding box center [534, 455] width 181 height 9
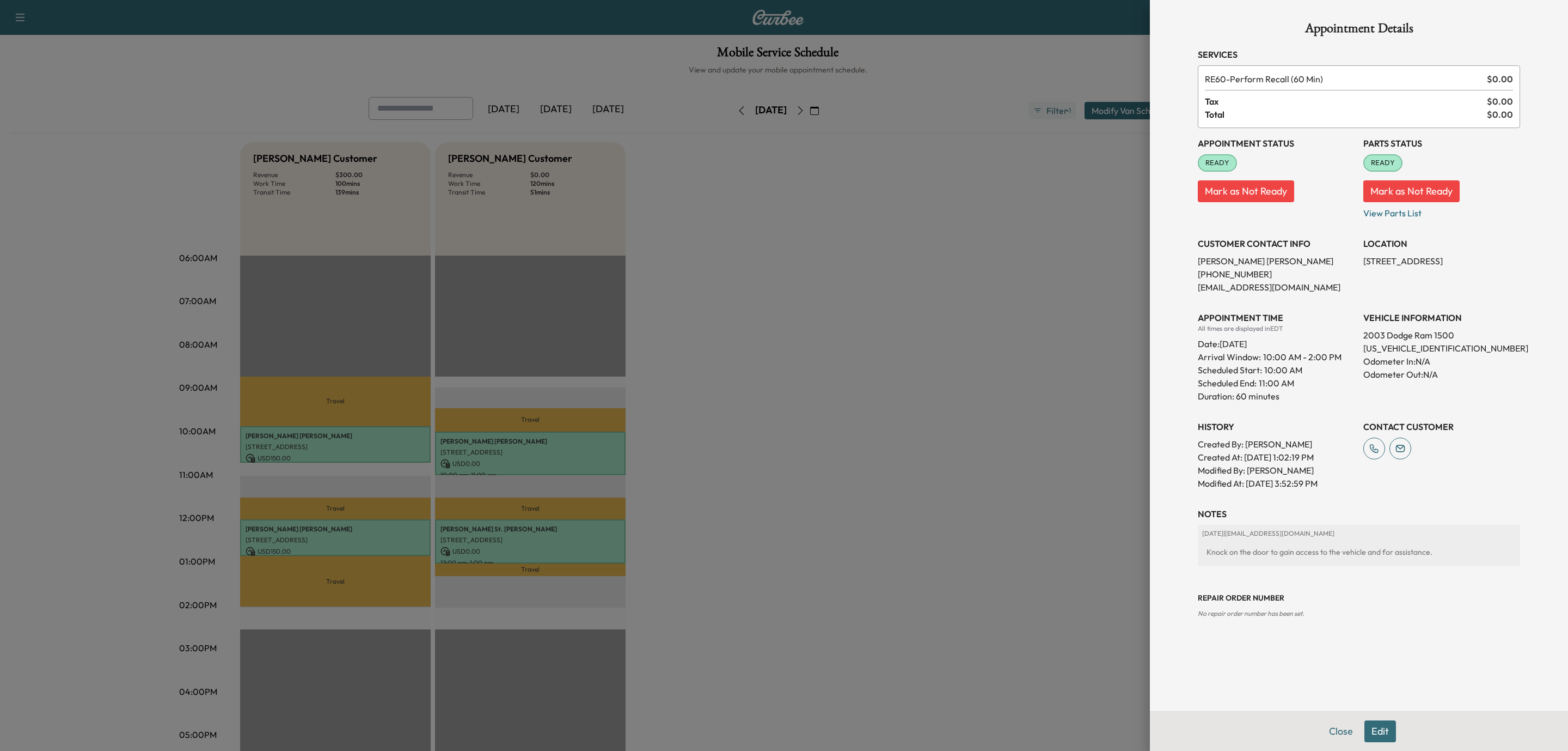
click at [569, 537] on div at bounding box center [784, 375] width 1568 height 751
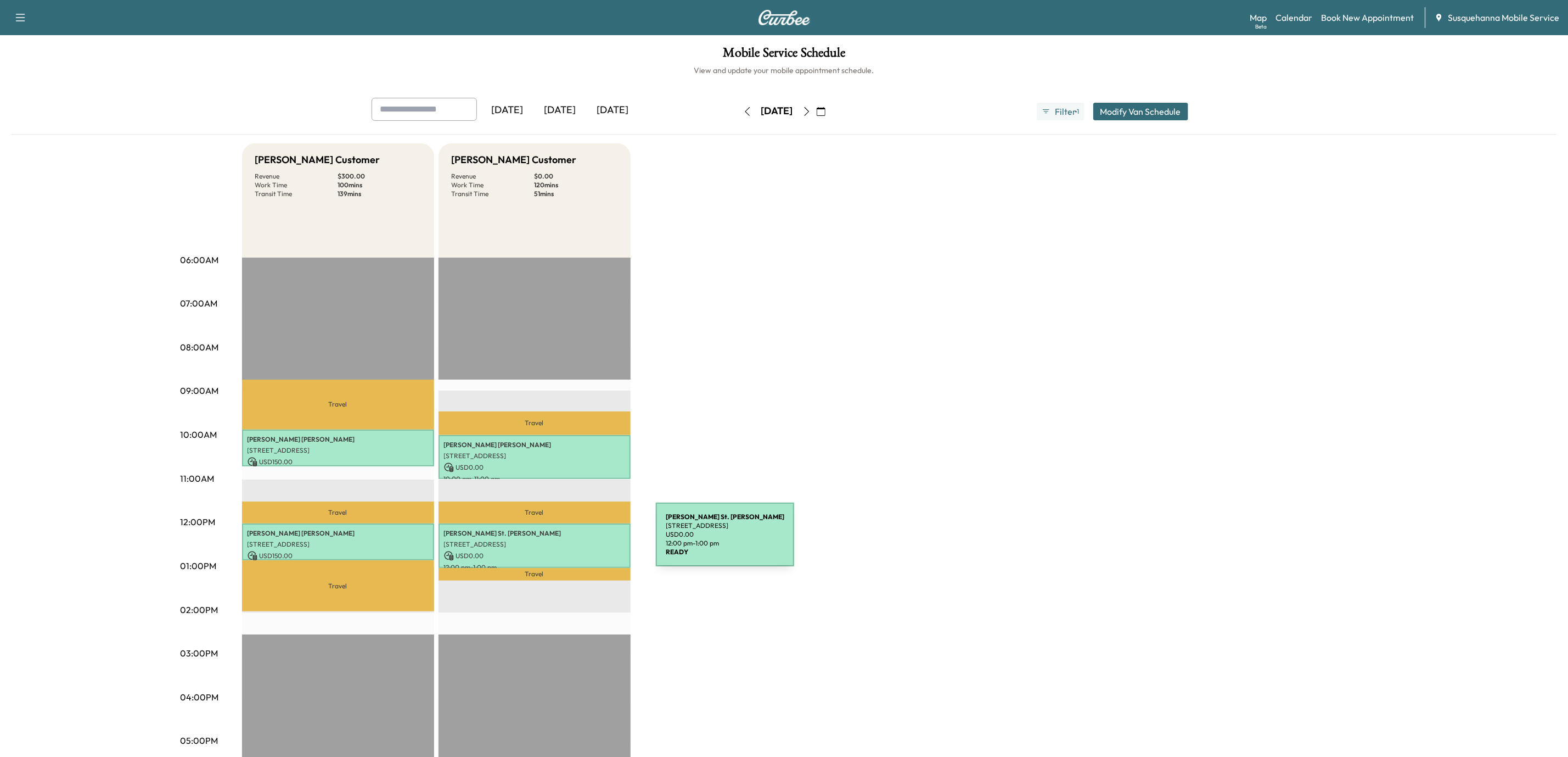
click at [574, 541] on p "[STREET_ADDRESS]" at bounding box center [534, 543] width 181 height 9
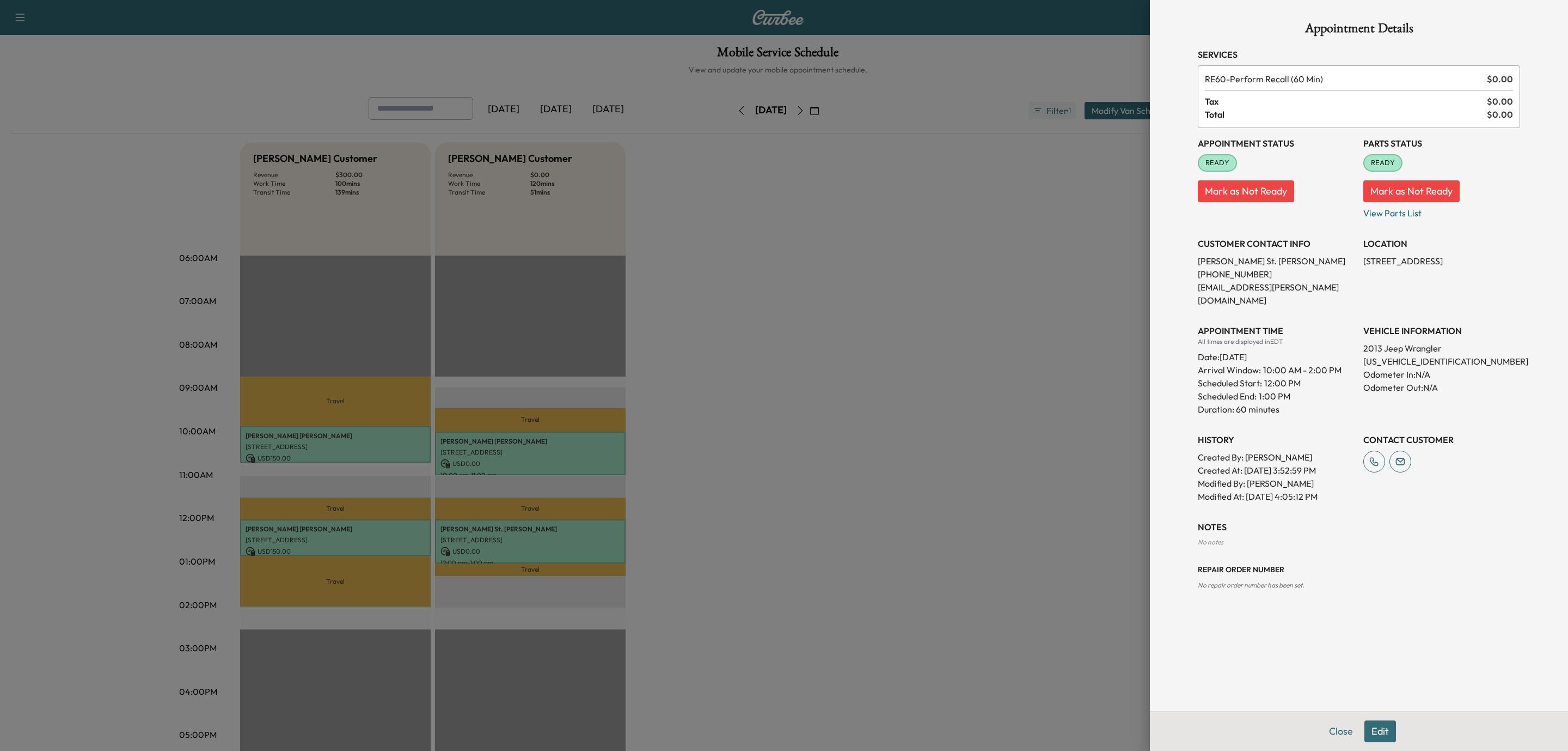
click at [564, 452] on div at bounding box center [784, 375] width 1568 height 751
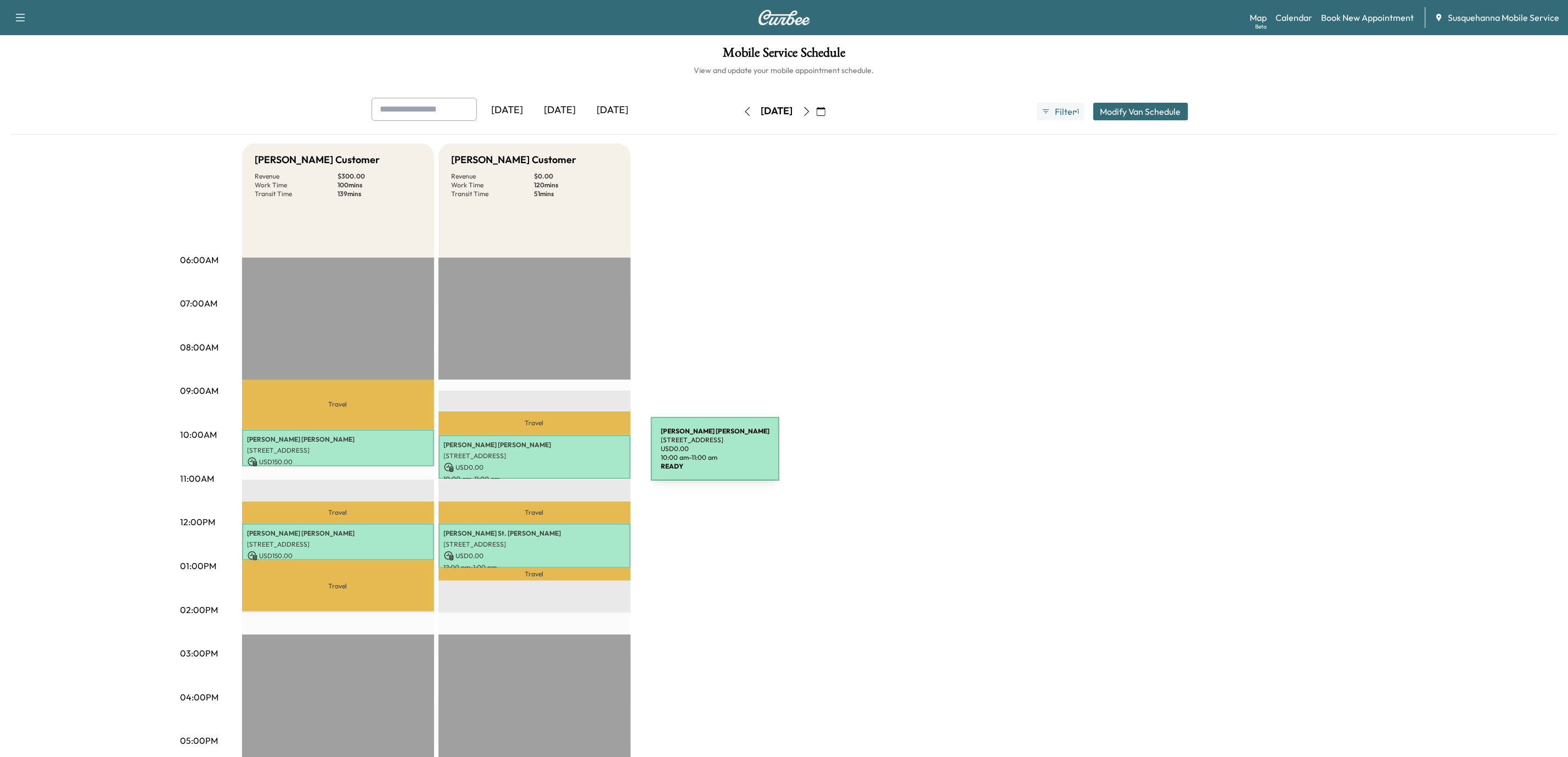
click at [569, 455] on p "[STREET_ADDRESS]" at bounding box center [534, 455] width 181 height 9
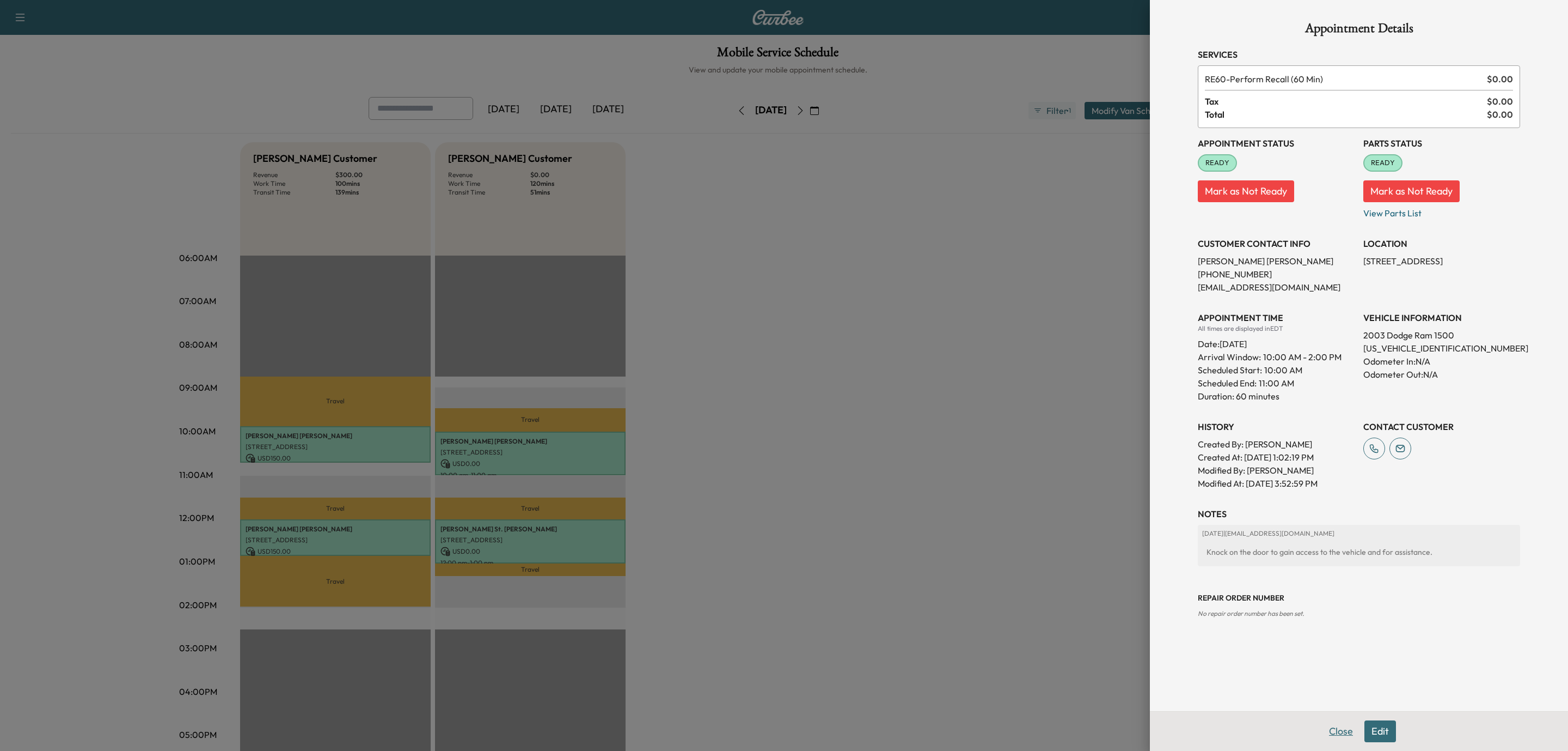
click at [1341, 729] on button "Close" at bounding box center [1340, 731] width 38 height 22
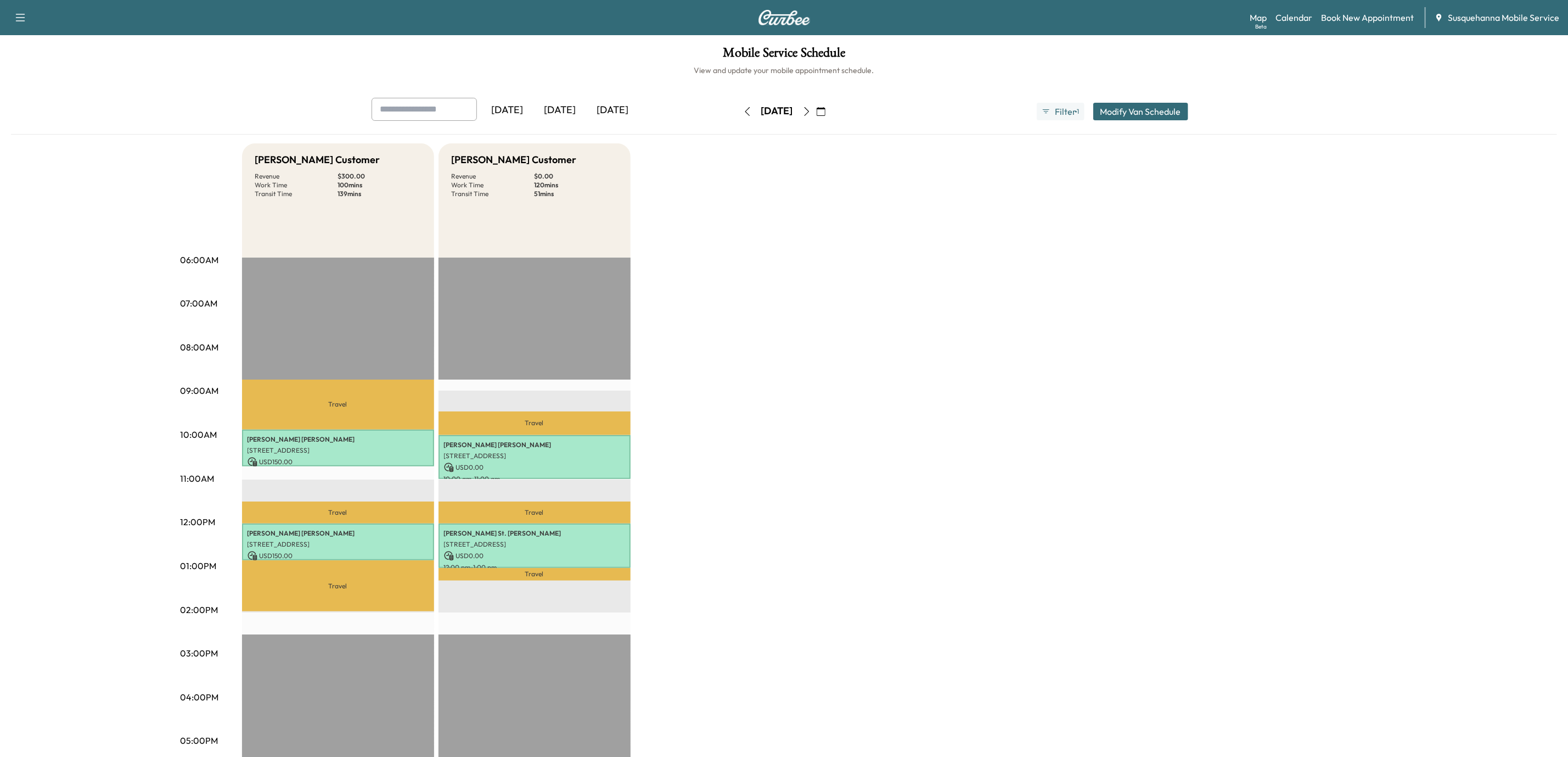
click at [738, 118] on button "button" at bounding box center [747, 112] width 19 height 18
